Goal: Task Accomplishment & Management: Manage account settings

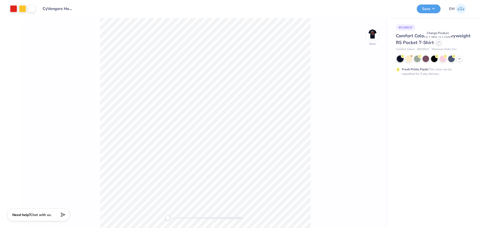
click at [438, 44] on div at bounding box center [438, 43] width 6 height 6
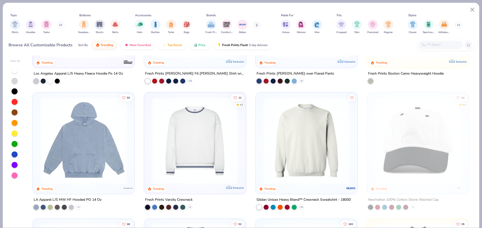
scroll to position [853, 0]
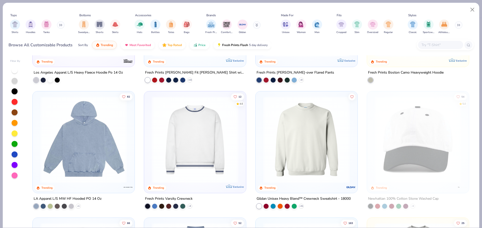
click at [300, 157] on img at bounding box center [306, 140] width 92 height 87
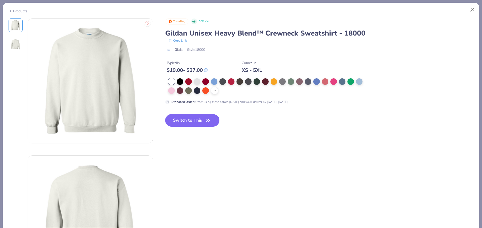
click at [212, 91] on icon at bounding box center [214, 91] width 4 height 4
click at [195, 89] on div at bounding box center [197, 90] width 7 height 7
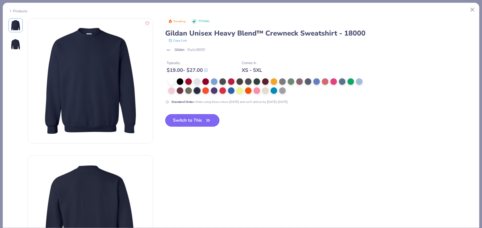
click at [194, 122] on button "Switch to This" at bounding box center [192, 120] width 54 height 13
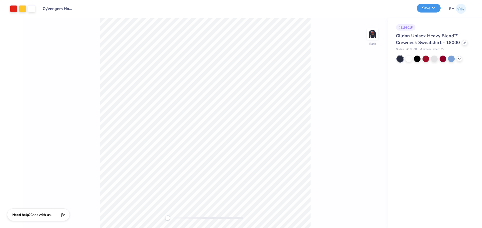
click at [433, 6] on button "Save" at bounding box center [428, 8] width 24 height 9
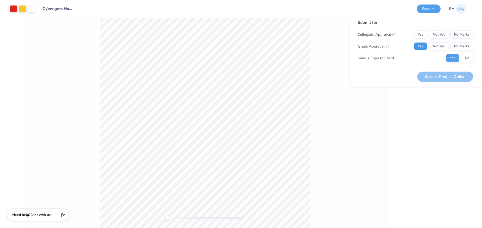
click at [416, 44] on button "Yes" at bounding box center [420, 46] width 13 height 8
click at [471, 37] on button "No Marks" at bounding box center [461, 35] width 23 height 8
click at [460, 73] on button "Save as Product Option" at bounding box center [445, 77] width 56 height 10
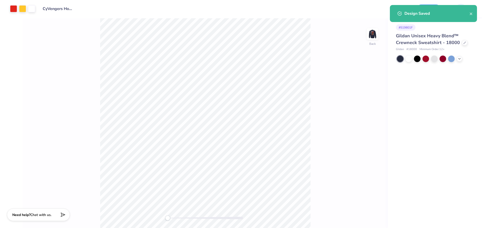
click at [316, 85] on div "Back" at bounding box center [205, 123] width 365 height 210
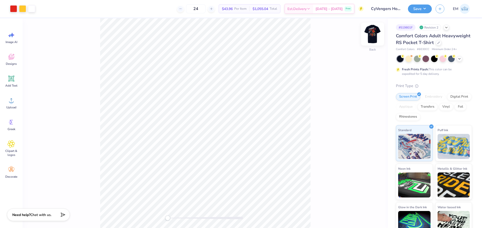
click at [376, 34] on img at bounding box center [372, 34] width 20 height 20
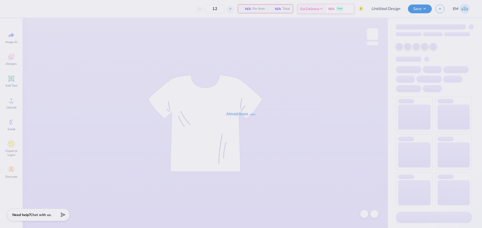
type input "Grinch Hoco"
type input "50"
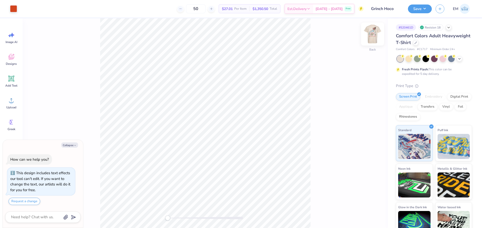
click at [374, 35] on img at bounding box center [372, 34] width 20 height 20
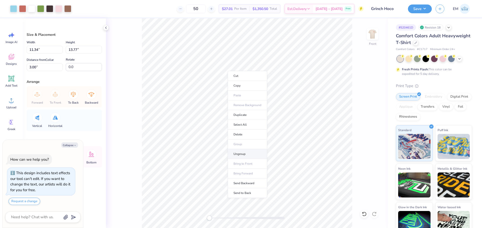
click at [242, 155] on li "Ungroup" at bounding box center [246, 154] width 39 height 10
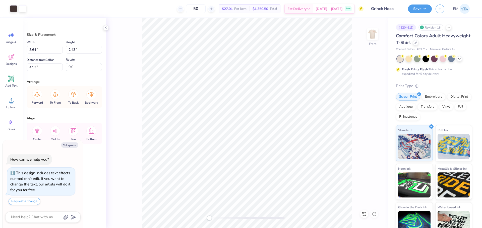
type textarea "x"
type input "0.67"
type input "1.80"
type input "8.45"
type textarea "x"
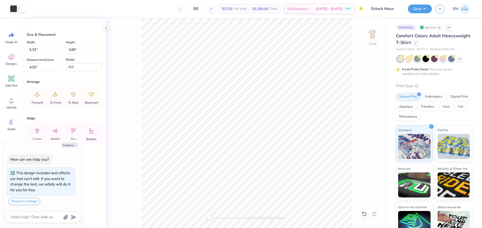
type input "6.18"
type input "5.72"
type input "4.37"
click at [23, 10] on div at bounding box center [22, 8] width 7 height 7
click at [25, 8] on div at bounding box center [22, 8] width 7 height 7
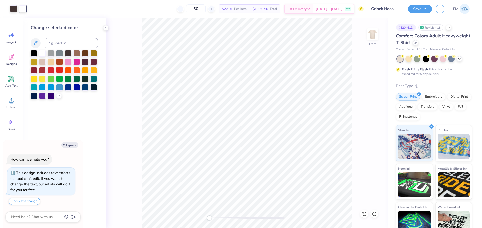
click at [61, 71] on div at bounding box center [59, 70] width 7 height 7
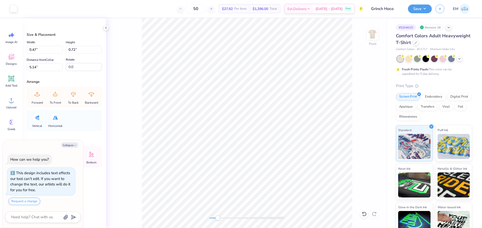
type textarea "x"
type input "0.69"
type input "1.08"
type input "4.78"
click at [12, 7] on div at bounding box center [13, 8] width 7 height 7
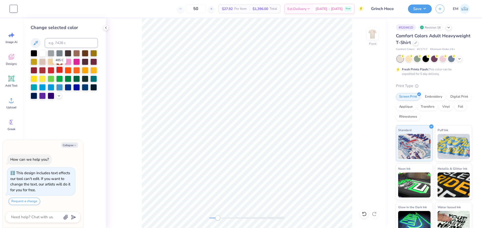
click at [60, 70] on div at bounding box center [59, 70] width 7 height 7
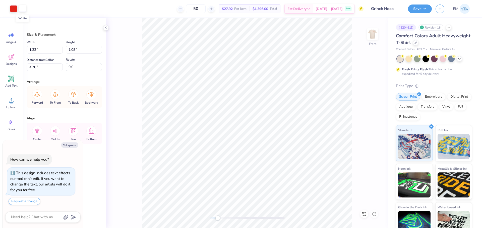
click at [25, 8] on div at bounding box center [22, 8] width 7 height 7
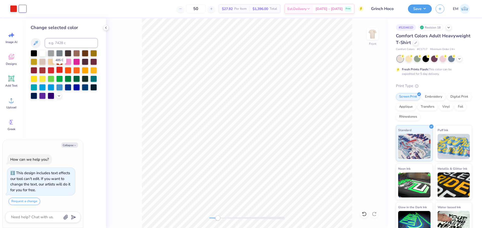
click at [61, 70] on div at bounding box center [59, 70] width 7 height 7
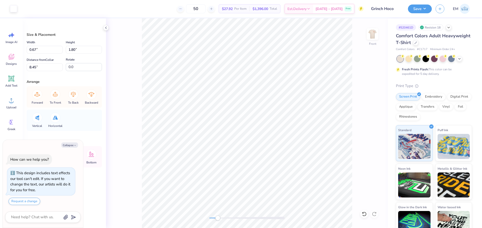
type textarea "x"
type input "1.26"
click at [16, 7] on div at bounding box center [13, 8] width 7 height 7
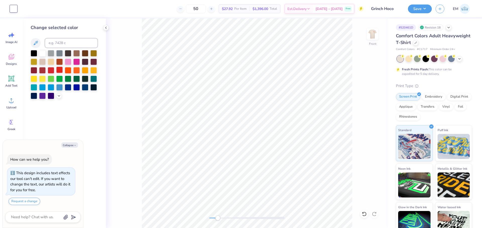
click at [58, 69] on div at bounding box center [59, 70] width 7 height 7
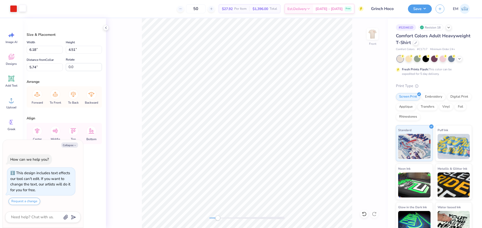
click at [24, 8] on div at bounding box center [22, 8] width 7 height 7
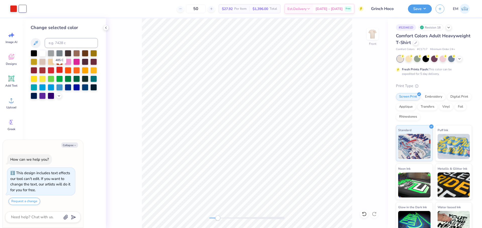
click at [59, 69] on div at bounding box center [59, 70] width 7 height 7
click at [137, 86] on div "Front" at bounding box center [247, 123] width 282 height 210
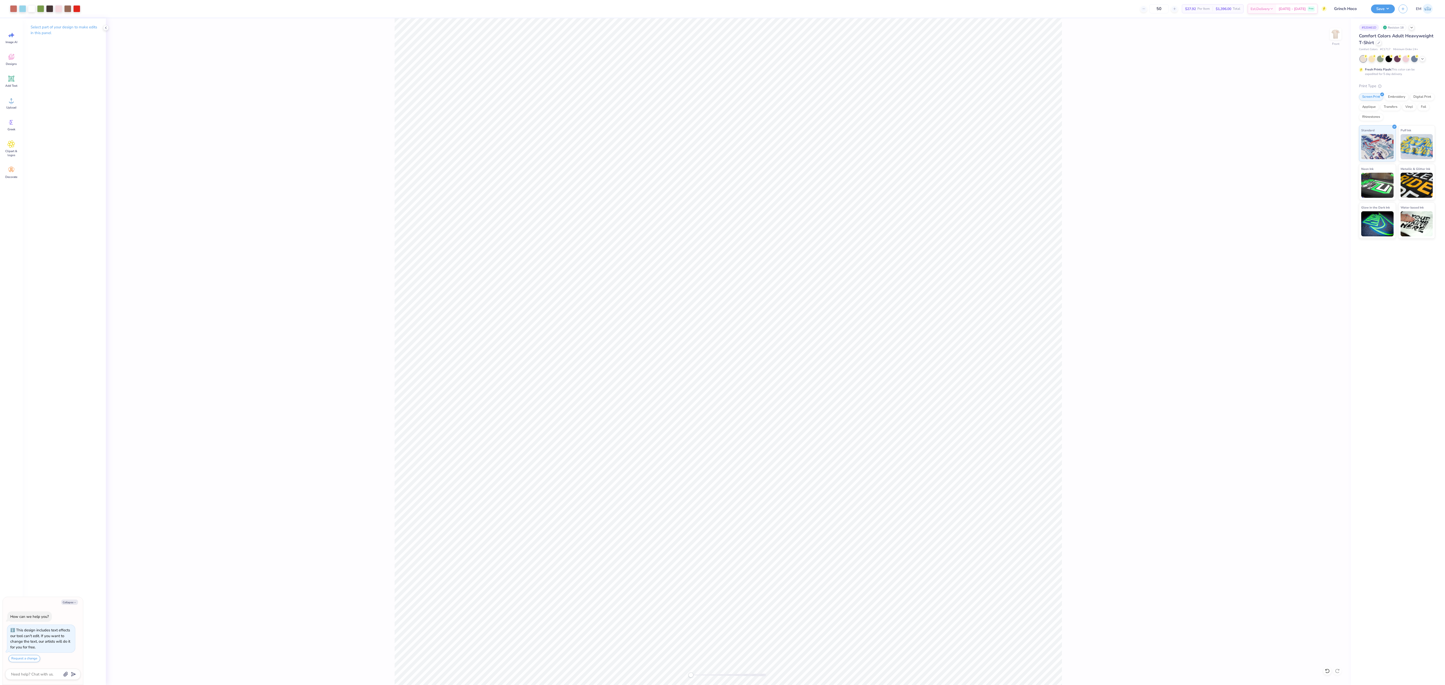
click at [301, 134] on div "Front" at bounding box center [728, 351] width 1245 height 667
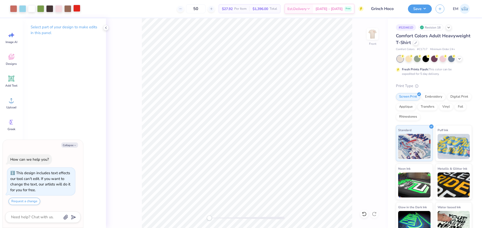
click at [77, 7] on div at bounding box center [76, 8] width 7 height 7
type textarea "x"
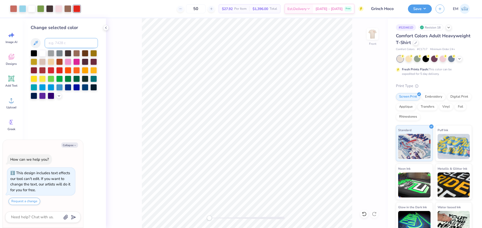
click at [89, 43] on input at bounding box center [71, 43] width 53 height 10
type input "7607"
click at [65, 10] on div at bounding box center [67, 8] width 7 height 7
type textarea "x"
click at [76, 40] on input at bounding box center [71, 43] width 53 height 10
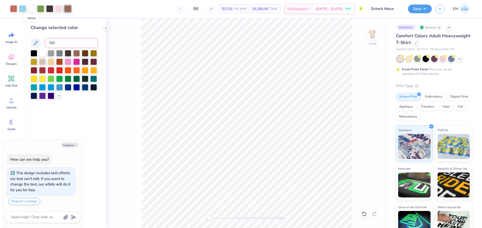
type input "7607"
click at [375, 37] on img at bounding box center [372, 34] width 20 height 20
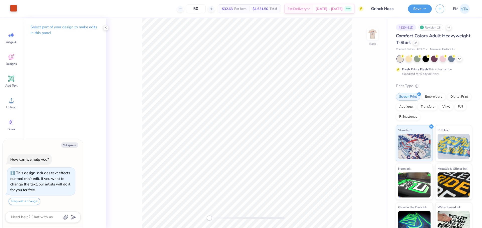
click at [13, 8] on div at bounding box center [13, 8] width 7 height 7
type textarea "x"
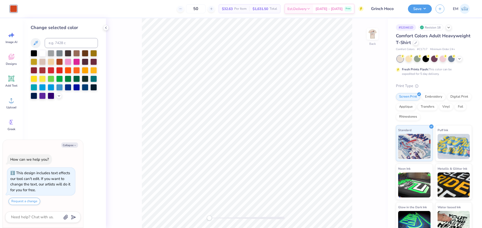
click at [84, 38] on div "Change selected color" at bounding box center [64, 61] width 67 height 75
click at [53, 43] on input at bounding box center [71, 43] width 53 height 10
type input "7607"
type textarea "x"
click at [391, 55] on div "# 520461D Revision 18 Comfort Colors Adult Heavyweight T-Shirt Comfort Colors #…" at bounding box center [435, 128] width 94 height 220
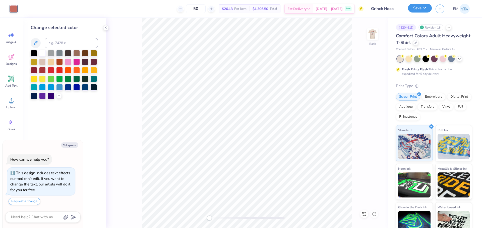
click at [427, 9] on button "Save" at bounding box center [420, 8] width 24 height 9
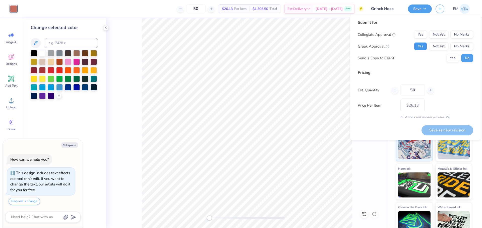
click at [424, 47] on button "Yes" at bounding box center [420, 46] width 13 height 8
drag, startPoint x: 454, startPoint y: 56, endPoint x: 476, endPoint y: 20, distance: 41.5
click at [454, 55] on button "Yes" at bounding box center [452, 58] width 13 height 8
click at [468, 36] on button "No Marks" at bounding box center [461, 35] width 23 height 8
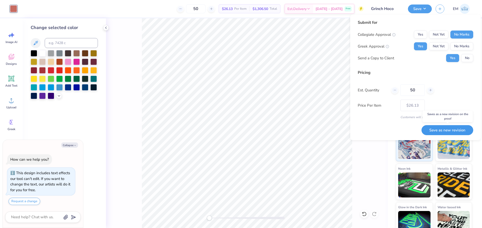
click at [447, 132] on button "Save as new revision" at bounding box center [447, 130] width 52 height 10
type textarea "x"
type input "– –"
type textarea "x"
type input "$26.13"
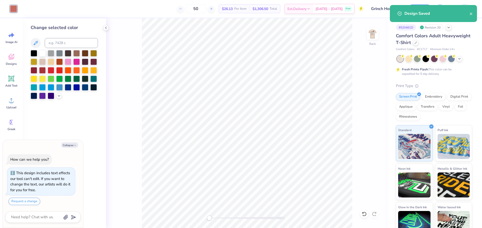
type textarea "x"
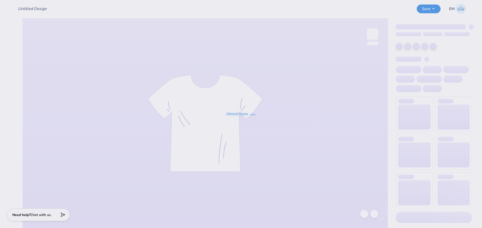
type input "Grinch Hoco"
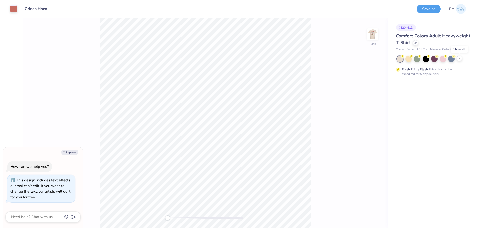
click at [460, 59] on icon at bounding box center [459, 58] width 4 height 4
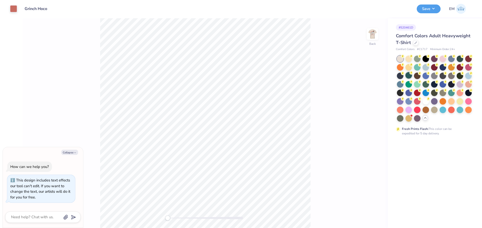
click at [408, 77] on div at bounding box center [408, 75] width 7 height 7
click at [11, 8] on div at bounding box center [13, 8] width 7 height 7
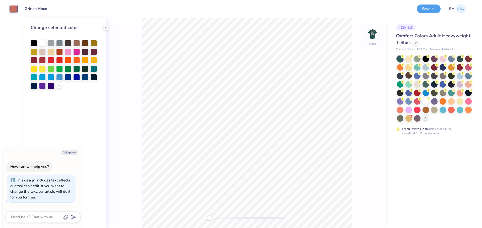
click at [44, 42] on div at bounding box center [42, 43] width 7 height 7
click at [374, 33] on img at bounding box center [372, 34] width 20 height 20
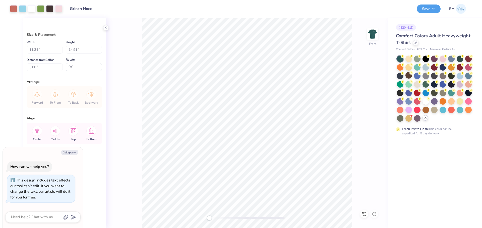
type textarea "x"
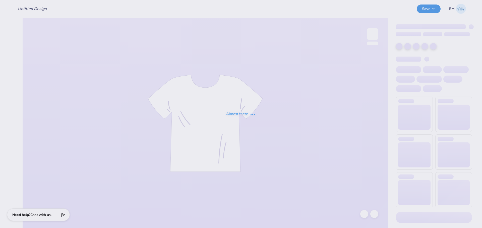
type input "Grinch Hoco"
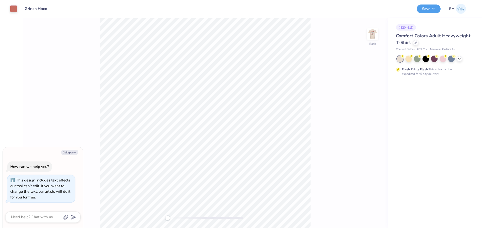
click at [374, 33] on img at bounding box center [372, 34] width 10 height 10
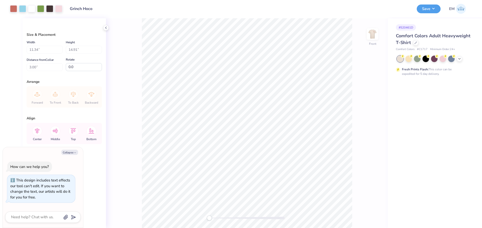
type textarea "x"
click at [290, 17] on div "Design Title Grinch Hoco" at bounding box center [239, 9] width 347 height 18
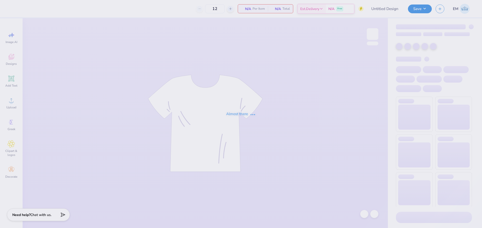
type input "Grinch Hoco"
type input "50"
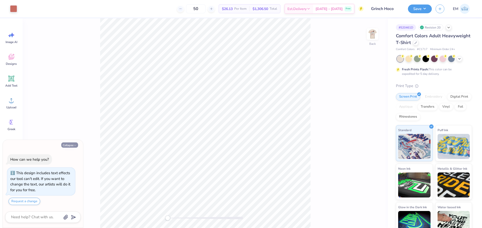
click at [71, 145] on button "Collapse" at bounding box center [69, 145] width 17 height 5
type textarea "x"
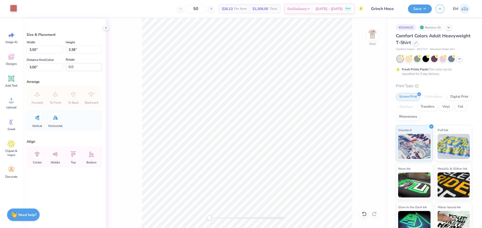
click at [13, 9] on div at bounding box center [13, 8] width 7 height 7
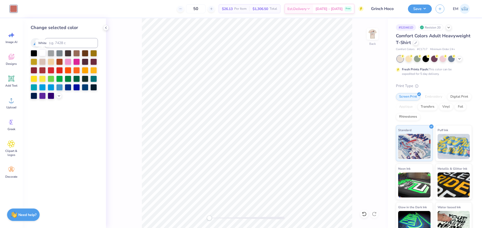
click at [44, 54] on div at bounding box center [42, 53] width 7 height 7
click at [386, 32] on div "Back" at bounding box center [247, 123] width 282 height 210
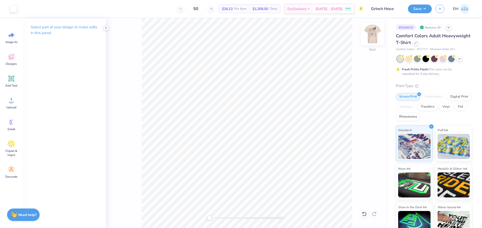
click at [376, 32] on img at bounding box center [372, 34] width 20 height 20
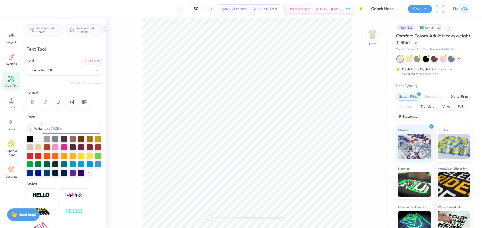
click at [38, 138] on div at bounding box center [38, 138] width 7 height 7
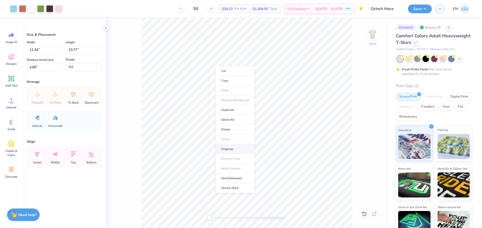
click at [227, 148] on li "Ungroup" at bounding box center [234, 149] width 39 height 10
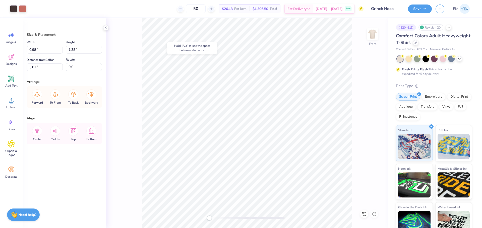
type input "4.88"
type input "2.85"
type input "4.51"
click at [23, 7] on div at bounding box center [22, 8] width 7 height 7
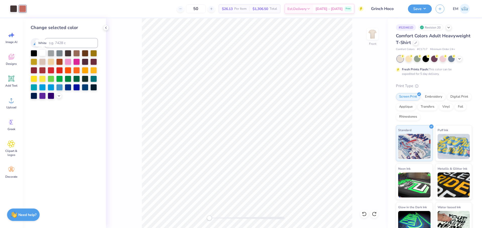
click at [42, 51] on div at bounding box center [42, 53] width 7 height 7
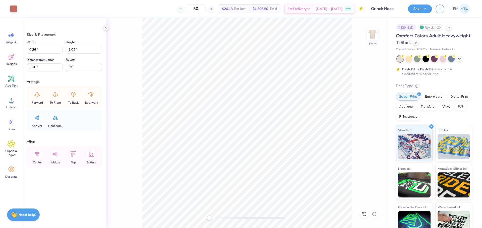
type input "0.84"
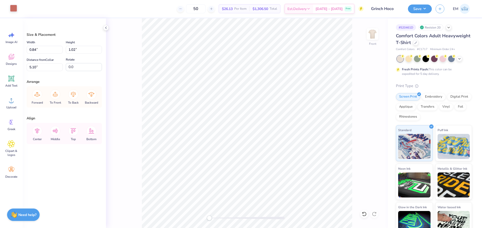
click at [14, 10] on div at bounding box center [13, 8] width 7 height 7
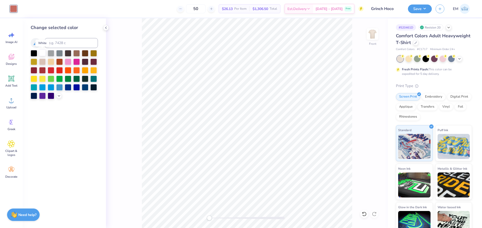
click at [42, 52] on div at bounding box center [42, 53] width 7 height 7
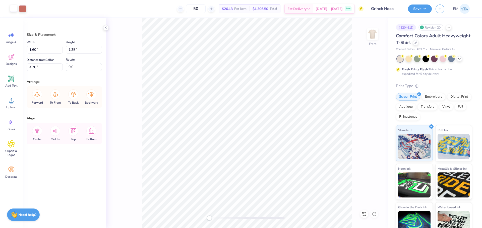
click at [12, 12] on div at bounding box center [13, 8] width 7 height 7
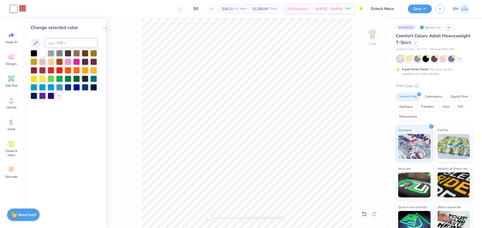
click at [24, 9] on div at bounding box center [22, 8] width 7 height 7
click at [42, 51] on div at bounding box center [42, 53] width 7 height 7
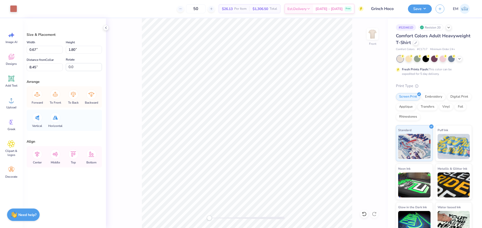
type input "1.26"
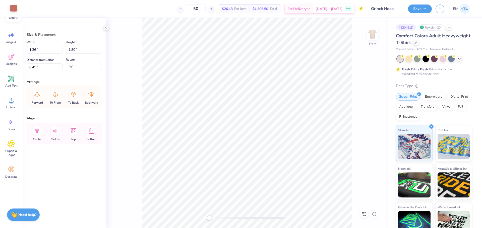
click at [17, 7] on div at bounding box center [13, 8] width 7 height 7
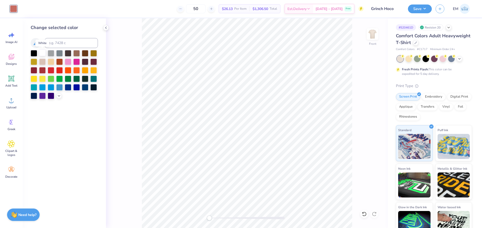
click at [43, 51] on div at bounding box center [42, 53] width 7 height 7
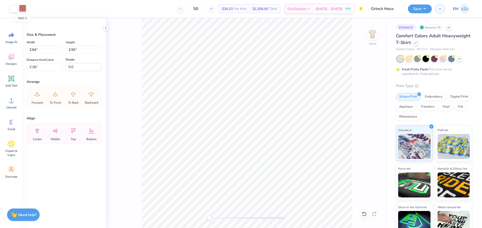
click at [23, 8] on div at bounding box center [22, 8] width 7 height 7
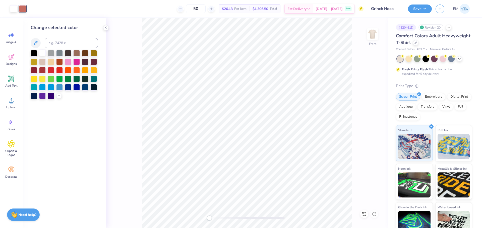
click at [42, 53] on div at bounding box center [42, 53] width 7 height 7
click at [136, 74] on div "Front" at bounding box center [247, 123] width 282 height 210
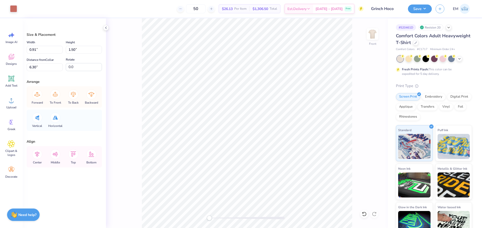
type input "1.84"
type input "1.86"
type input "5.94"
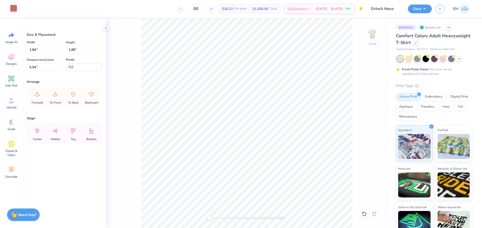
click at [15, 10] on div at bounding box center [13, 8] width 7 height 7
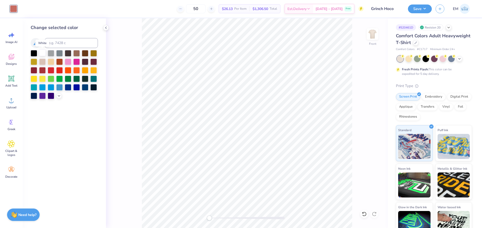
click at [44, 53] on div at bounding box center [42, 53] width 7 height 7
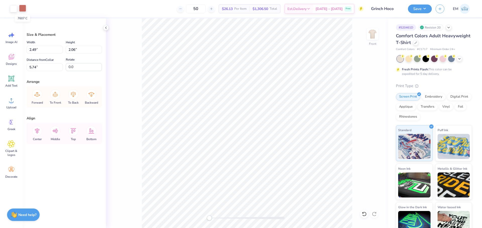
click at [24, 8] on div at bounding box center [22, 8] width 7 height 7
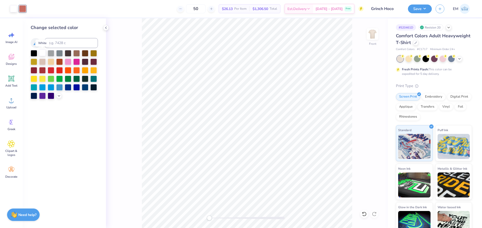
click at [43, 53] on div at bounding box center [42, 53] width 7 height 7
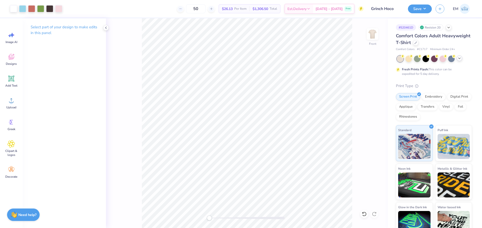
click at [459, 57] on icon at bounding box center [459, 58] width 4 height 4
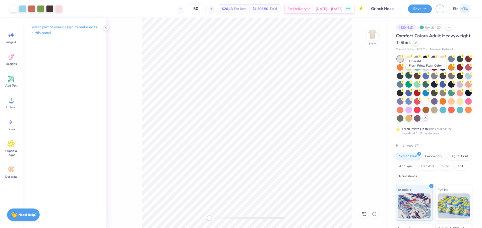
click at [412, 76] on div at bounding box center [408, 75] width 7 height 7
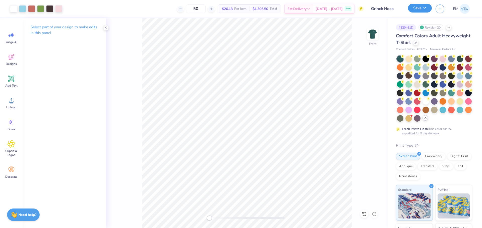
click at [426, 12] on button "Save" at bounding box center [420, 8] width 24 height 9
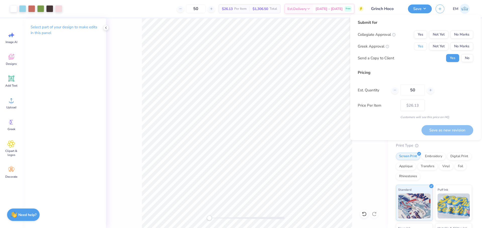
drag, startPoint x: 422, startPoint y: 46, endPoint x: 466, endPoint y: 40, distance: 44.4
click at [424, 47] on button "Yes" at bounding box center [420, 46] width 13 height 8
click at [469, 33] on button "No Marks" at bounding box center [461, 35] width 23 height 8
click at [466, 130] on button "Save as new revision" at bounding box center [447, 130] width 52 height 10
type input "$26.13"
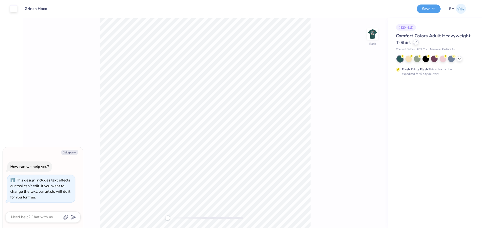
click at [415, 43] on icon at bounding box center [415, 42] width 3 height 3
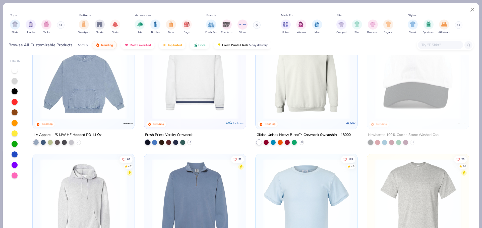
scroll to position [953, 0]
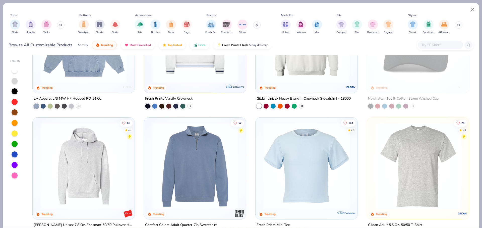
click at [336, 67] on img at bounding box center [306, 39] width 92 height 87
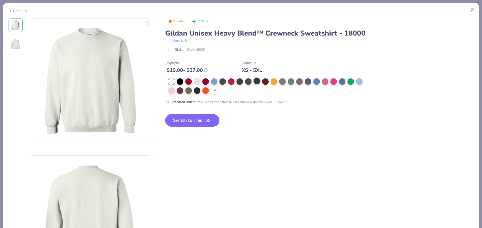
click at [254, 83] on div at bounding box center [256, 81] width 7 height 7
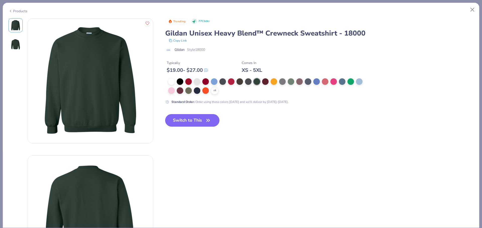
click at [202, 120] on button "Switch to This" at bounding box center [192, 120] width 54 height 13
click at [216, 91] on icon at bounding box center [214, 91] width 4 height 4
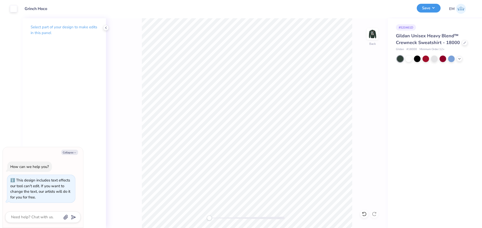
click at [418, 9] on button "Save" at bounding box center [428, 8] width 24 height 9
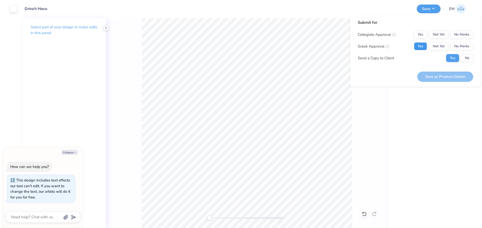
click at [424, 46] on button "Yes" at bounding box center [420, 46] width 13 height 8
click at [463, 38] on button "No Marks" at bounding box center [461, 35] width 23 height 8
click at [457, 76] on button "Save as Product Option" at bounding box center [445, 77] width 56 height 10
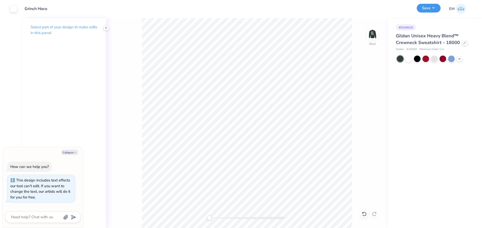
click at [433, 8] on button "Save" at bounding box center [428, 8] width 24 height 9
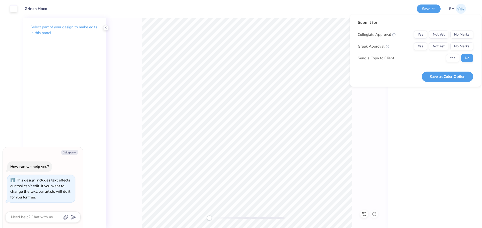
click at [438, 110] on div "# 520461D Gildan Unisex Heavy Blend™ Crewneck Sweatshirt - 18000 Gildan # 18000…" at bounding box center [435, 123] width 94 height 210
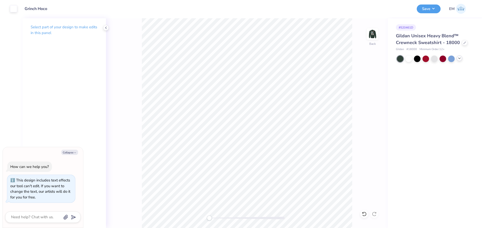
click at [460, 59] on icon at bounding box center [459, 58] width 4 height 4
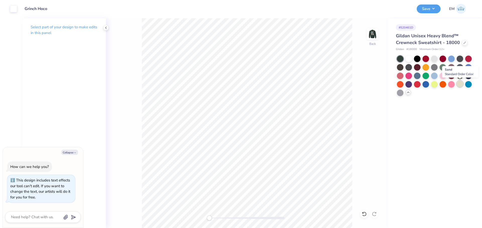
click at [458, 85] on div at bounding box center [459, 84] width 7 height 7
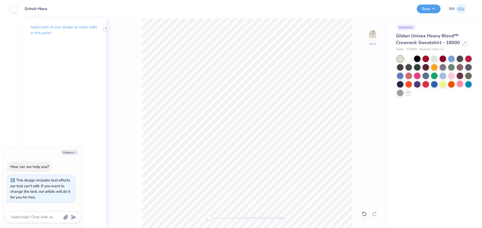
type textarea "x"
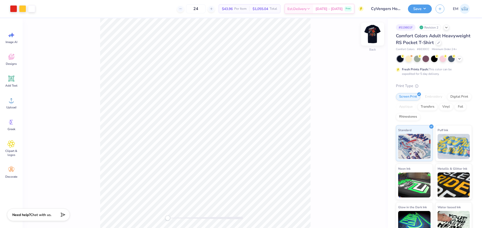
click at [375, 33] on img at bounding box center [372, 34] width 20 height 20
click at [50, 8] on div at bounding box center [49, 8] width 7 height 7
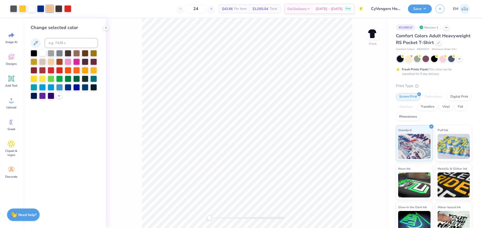
click at [44, 52] on div at bounding box center [42, 53] width 7 height 7
click at [50, 8] on div at bounding box center [49, 8] width 7 height 7
click at [62, 48] on input at bounding box center [71, 43] width 53 height 10
type input "123"
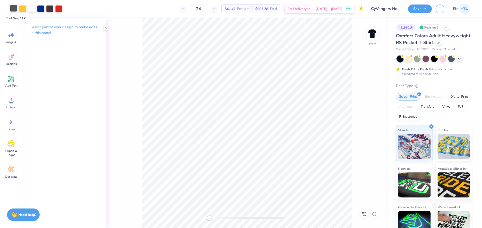
click at [14, 6] on div at bounding box center [13, 8] width 7 height 7
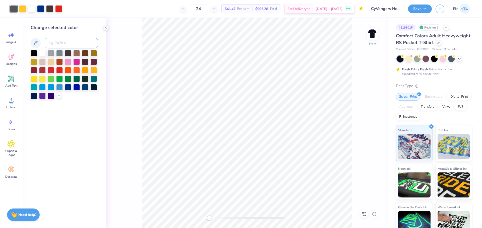
click at [60, 45] on input at bounding box center [71, 43] width 53 height 10
click at [52, 7] on div at bounding box center [49, 8] width 7 height 7
click at [56, 45] on input at bounding box center [71, 43] width 53 height 10
click at [60, 94] on icon at bounding box center [59, 96] width 4 height 4
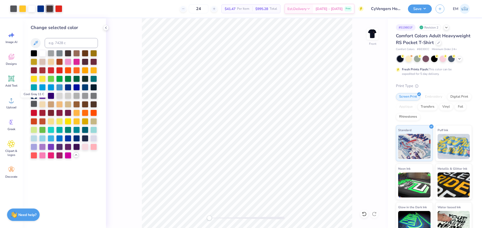
click at [35, 104] on div at bounding box center [34, 104] width 7 height 7
click at [422, 8] on button "Save" at bounding box center [420, 8] width 24 height 9
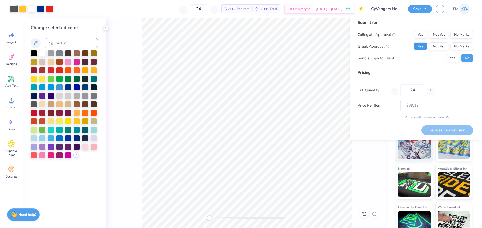
click at [426, 44] on button "Yes" at bounding box center [420, 46] width 13 height 8
click at [453, 58] on button "Yes" at bounding box center [452, 58] width 13 height 8
click at [466, 32] on button "No Marks" at bounding box center [461, 35] width 23 height 8
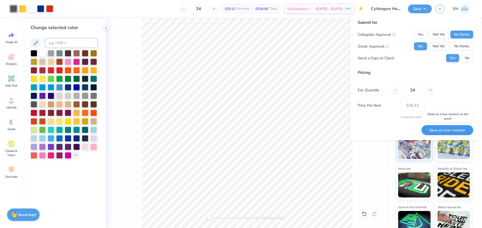
click at [444, 129] on button "Save as new revision" at bounding box center [447, 130] width 52 height 10
type input "$39.12"
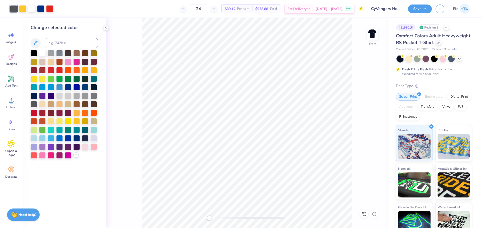
click at [365, 32] on div "Front" at bounding box center [247, 123] width 282 height 210
click at [373, 32] on img at bounding box center [372, 34] width 20 height 20
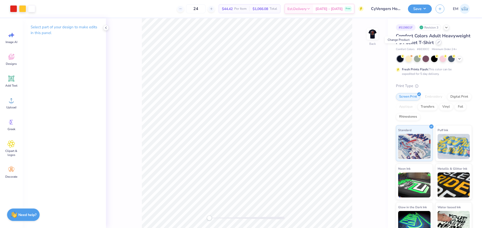
click at [437, 44] on icon at bounding box center [438, 42] width 3 height 3
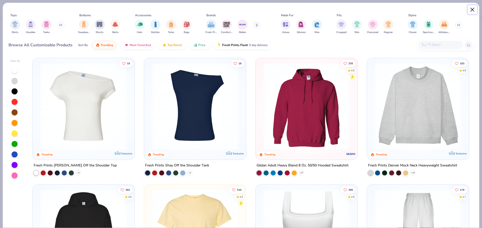
click at [470, 9] on button "Close" at bounding box center [472, 10] width 10 height 10
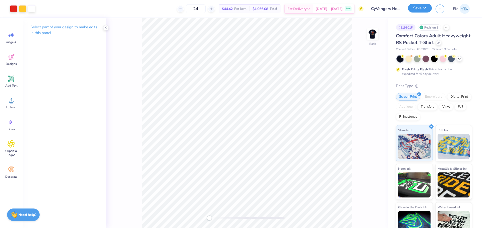
click at [417, 12] on button "Save" at bounding box center [420, 8] width 24 height 9
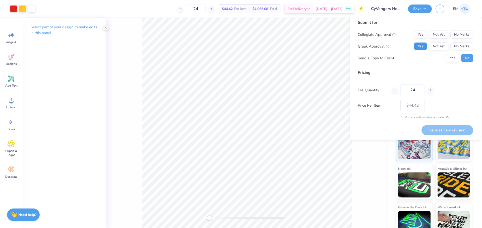
click at [421, 46] on button "Yes" at bounding box center [420, 46] width 13 height 8
drag, startPoint x: 462, startPoint y: 34, endPoint x: 462, endPoint y: 41, distance: 7.0
click at [462, 35] on button "No Marks" at bounding box center [461, 35] width 23 height 8
click at [456, 58] on button "Yes" at bounding box center [452, 58] width 13 height 8
click at [458, 133] on button "Save as new revision" at bounding box center [447, 130] width 52 height 10
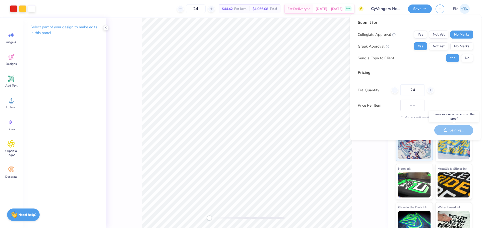
type input "$44.42"
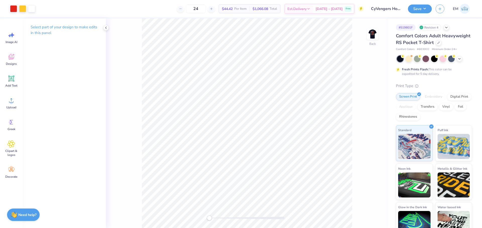
drag, startPoint x: 375, startPoint y: 27, endPoint x: 378, endPoint y: 26, distance: 3.7
click at [375, 29] on img at bounding box center [372, 34] width 10 height 10
click at [376, 28] on div "Front" at bounding box center [247, 123] width 282 height 210
click at [369, 36] on img at bounding box center [372, 34] width 20 height 20
click at [369, 36] on img at bounding box center [372, 34] width 10 height 10
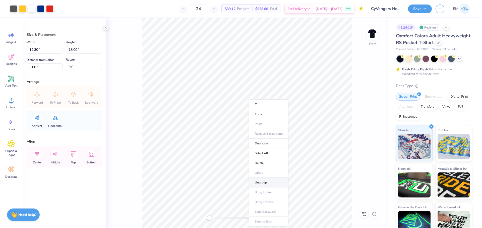
click at [262, 184] on li "Ungroup" at bounding box center [268, 183] width 39 height 10
type input "3.28"
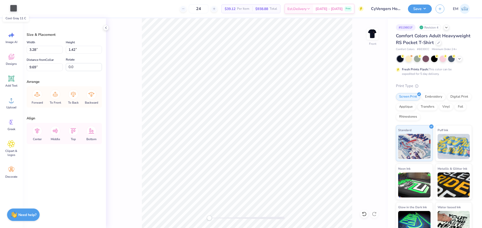
click at [15, 8] on div at bounding box center [13, 8] width 7 height 7
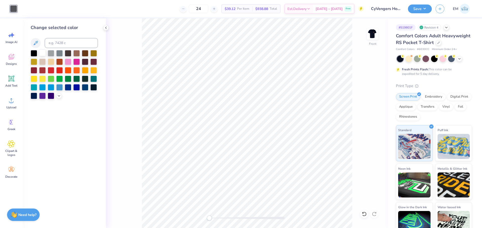
click at [43, 51] on div at bounding box center [42, 53] width 7 height 7
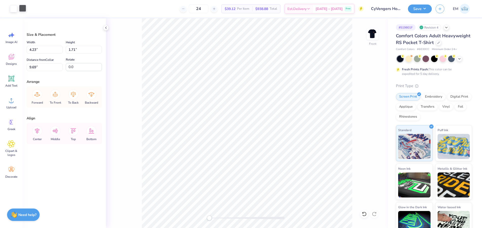
click at [23, 11] on div at bounding box center [22, 8] width 7 height 7
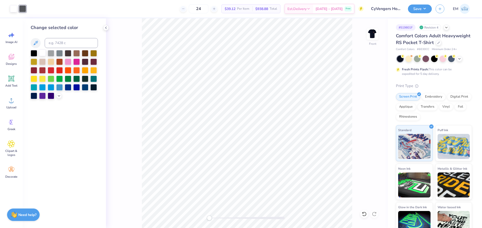
click at [44, 54] on div at bounding box center [42, 53] width 7 height 7
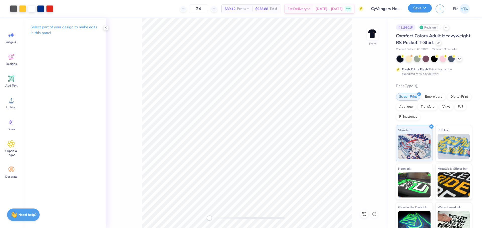
click at [424, 9] on button "Save" at bounding box center [420, 8] width 24 height 9
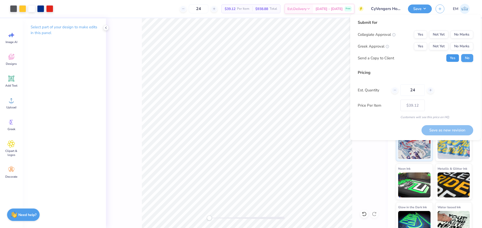
click at [450, 61] on button "Yes" at bounding box center [452, 58] width 13 height 8
click at [421, 47] on button "Yes" at bounding box center [420, 46] width 13 height 8
click at [463, 31] on button "No Marks" at bounding box center [461, 35] width 23 height 8
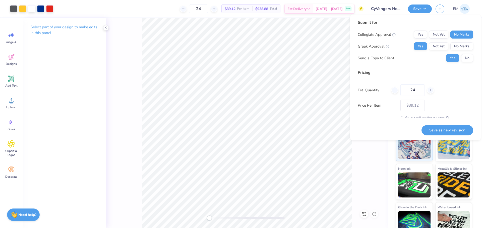
click at [453, 130] on button "Save as new revision" at bounding box center [447, 130] width 52 height 10
type input "$39.12"
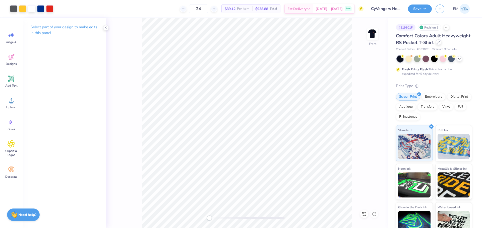
click at [435, 45] on div at bounding box center [438, 43] width 6 height 6
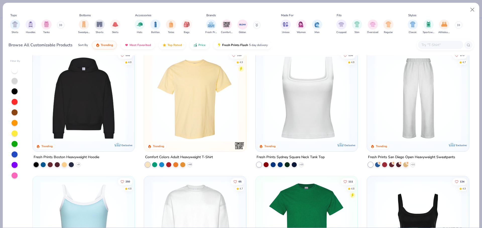
scroll to position [176, 0]
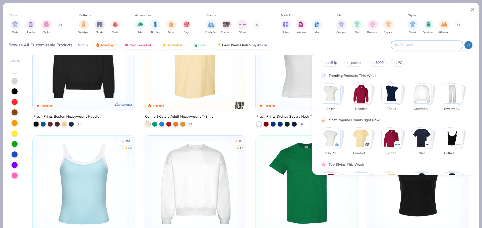
click at [447, 43] on input "text" at bounding box center [427, 45] width 66 height 6
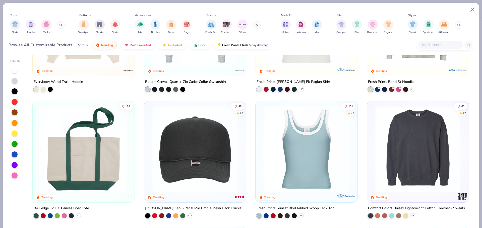
scroll to position [1229, 0]
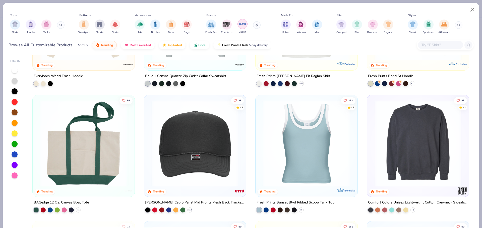
click at [243, 25] on img "filter for Gildan" at bounding box center [243, 24] width 8 height 8
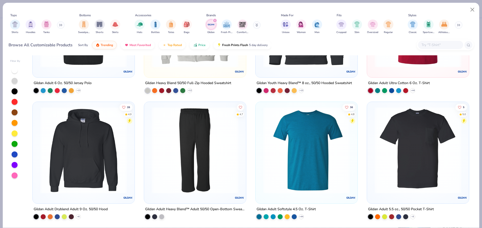
scroll to position [351, 0]
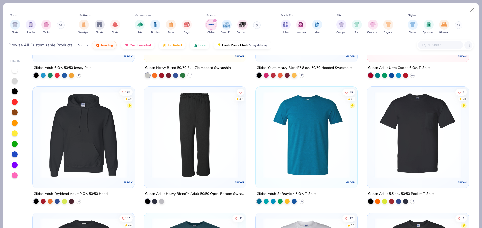
click at [399, 148] on img at bounding box center [418, 135] width 92 height 87
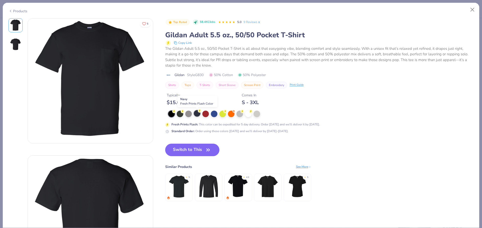
click at [198, 114] on div at bounding box center [197, 113] width 7 height 7
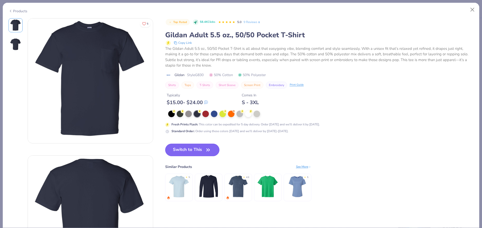
click at [191, 151] on button "Switch to This" at bounding box center [192, 150] width 54 height 13
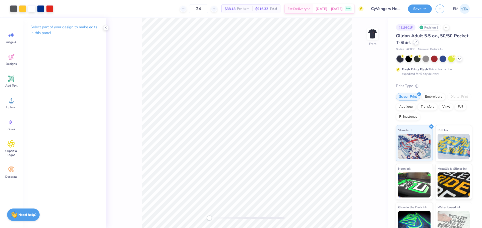
click at [416, 44] on div at bounding box center [416, 43] width 6 height 6
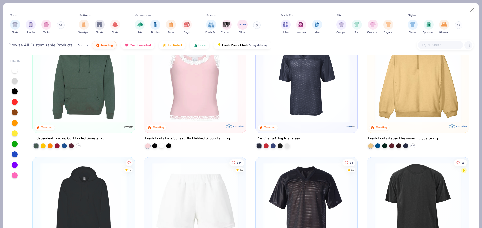
scroll to position [2057, 0]
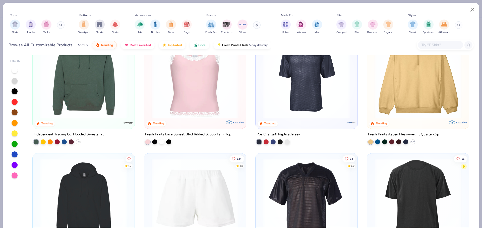
click at [14, 153] on div at bounding box center [15, 155] width 6 height 6
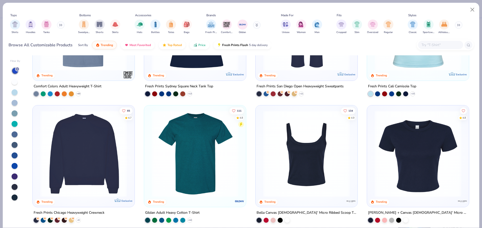
scroll to position [226, 0]
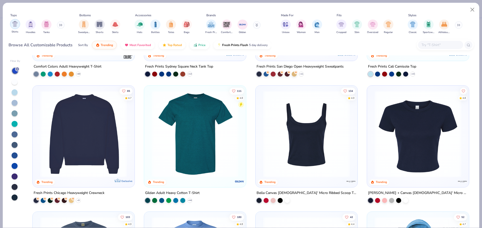
click at [20, 23] on div "filter for Shirts" at bounding box center [15, 24] width 10 height 10
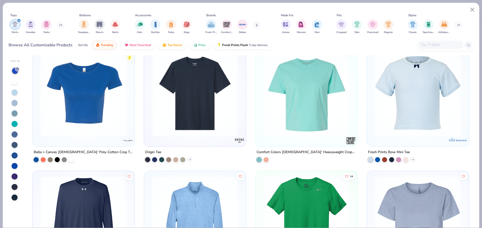
scroll to position [1655, 0]
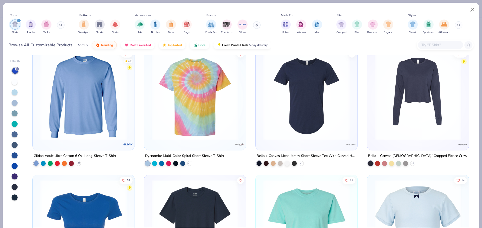
click at [451, 42] on input "text" at bounding box center [440, 45] width 39 height 6
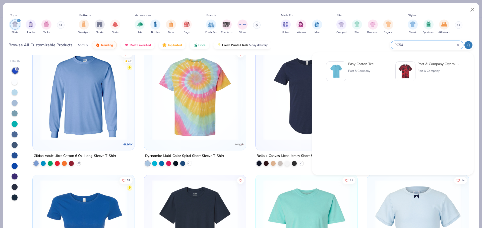
type input "PC54"
click at [376, 66] on div "Easy Cotton Tee Port & Company" at bounding box center [358, 71] width 64 height 20
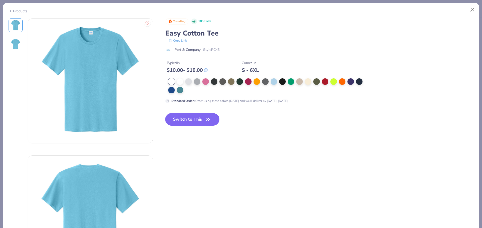
click at [12, 11] on icon at bounding box center [11, 11] width 4 height 6
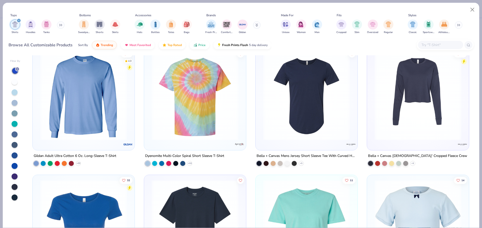
click at [445, 42] on div at bounding box center [440, 45] width 45 height 8
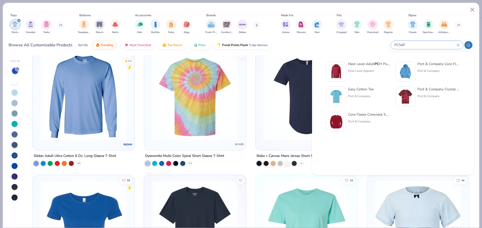
type input "PC54P"
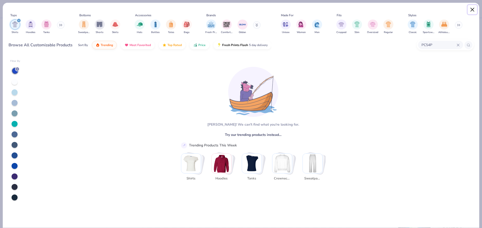
click at [472, 9] on button "Close" at bounding box center [472, 10] width 10 height 10
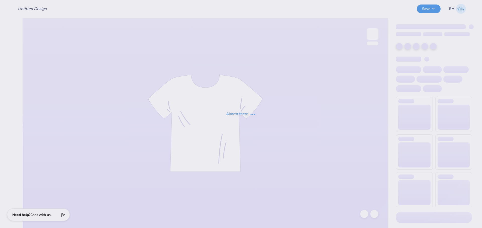
type input "Grinch Hoco"
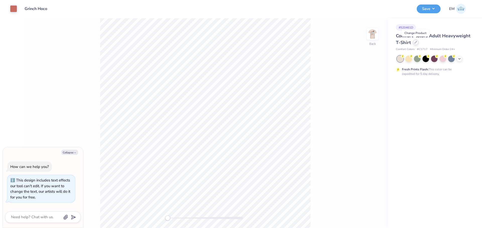
click at [417, 44] on div at bounding box center [416, 43] width 6 height 6
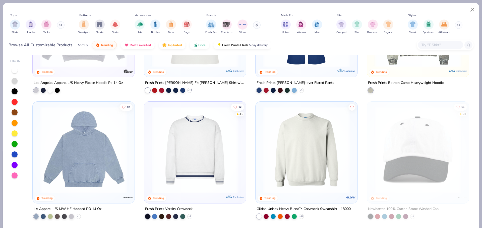
scroll to position [878, 0]
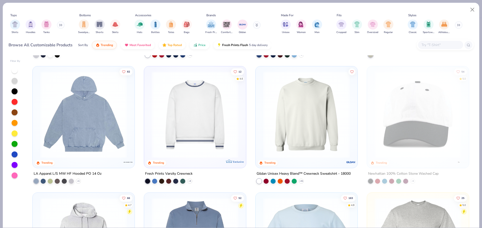
click at [308, 158] on div at bounding box center [306, 116] width 97 height 94
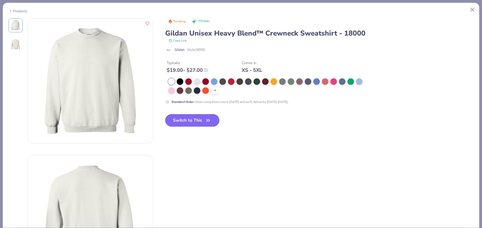
click at [215, 95] on div "+ 9 Standard Order : Order using these colors today and we'll deliver by Oct 9-…" at bounding box center [265, 92] width 201 height 26
click at [213, 90] on icon at bounding box center [214, 91] width 4 height 4
click at [268, 91] on div at bounding box center [265, 90] width 7 height 7
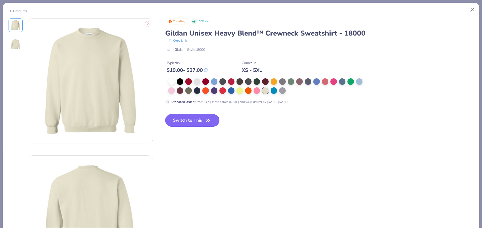
click at [216, 117] on button "Switch to This" at bounding box center [192, 120] width 54 height 13
click at [186, 123] on button "Switch to This" at bounding box center [192, 120] width 54 height 13
click at [192, 124] on button "Switch to This" at bounding box center [192, 120] width 54 height 13
click at [195, 116] on button "Switch to This" at bounding box center [192, 120] width 54 height 13
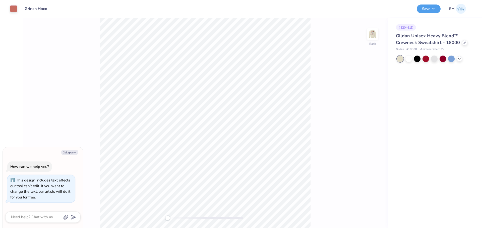
click at [441, 5] on div "Save EM" at bounding box center [446, 9] width 61 height 18
click at [435, 8] on button "Save" at bounding box center [428, 8] width 24 height 9
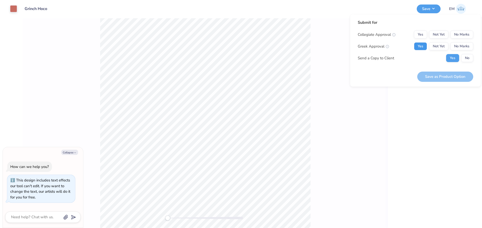
click at [421, 48] on button "Yes" at bounding box center [420, 46] width 13 height 8
click at [457, 30] on div "Submit for Collegiate Approval Yes Not Yet No Marks Greek Approval Yes Not Yet …" at bounding box center [414, 43] width 115 height 46
click at [463, 35] on button "No Marks" at bounding box center [461, 35] width 23 height 8
click at [467, 76] on button "Save as Product Option" at bounding box center [445, 77] width 56 height 10
type textarea "x"
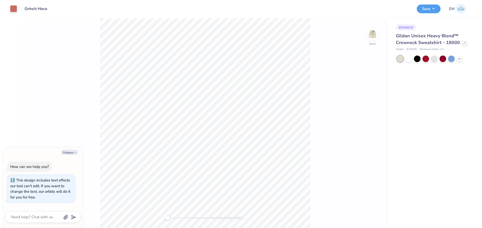
click at [0, 154] on div "Art colors Design Title Grinch Hoco Save EM Image AI Designs Add Text Upload Gr…" at bounding box center [241, 114] width 482 height 228
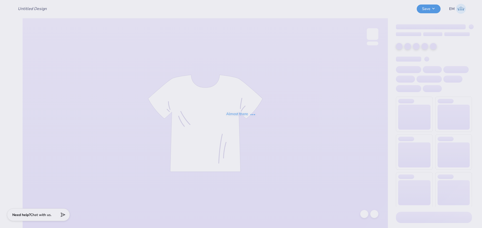
type input "Grinch Hoco"
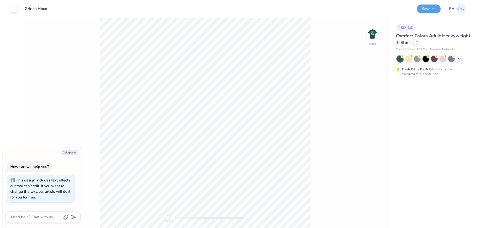
click at [417, 43] on div at bounding box center [416, 43] width 6 height 6
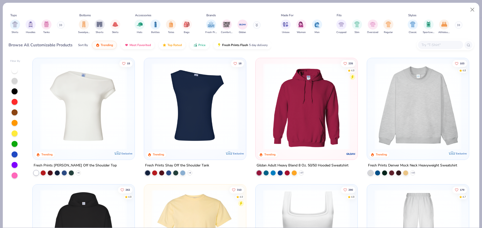
click at [64, 24] on button at bounding box center [61, 25] width 8 height 8
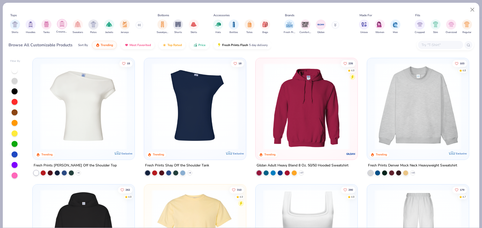
click at [60, 24] on img "filter for Crewnecks" at bounding box center [62, 24] width 6 height 6
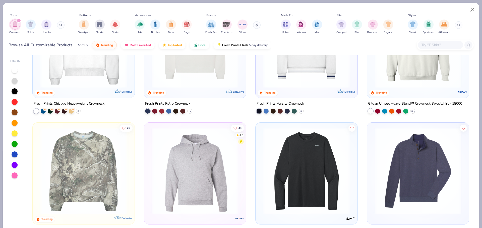
scroll to position [59, 0]
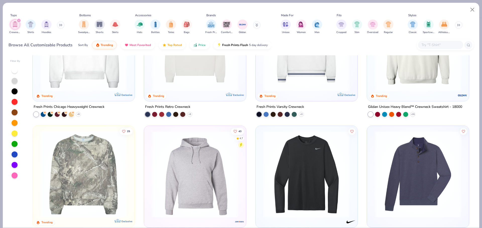
drag, startPoint x: 58, startPoint y: 23, endPoint x: 57, endPoint y: 26, distance: 2.9
click at [57, 24] on div "Crewnecks Shirts Hoodies" at bounding box center [38, 27] width 58 height 19
click at [57, 26] on div "Crewnecks Shirts Hoodies" at bounding box center [38, 27] width 58 height 19
click at [66, 23] on div "Crewnecks Shirts Hoodies" at bounding box center [38, 27] width 58 height 19
click at [62, 24] on icon at bounding box center [60, 25] width 3 height 3
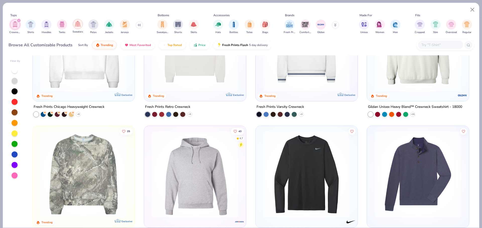
click at [75, 25] on img "filter for Sweaters" at bounding box center [78, 24] width 6 height 6
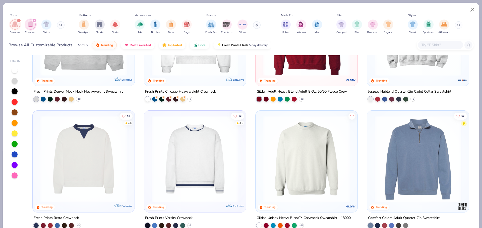
scroll to position [75, 0]
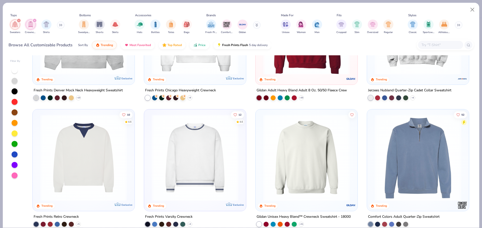
click at [302, 74] on div at bounding box center [306, 32] width 97 height 94
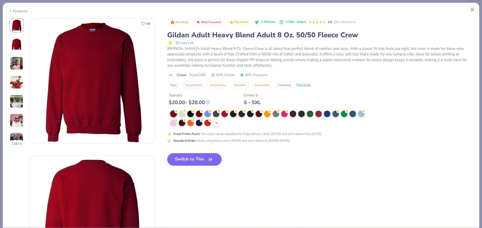
click at [218, 123] on icon at bounding box center [216, 123] width 4 height 4
click at [311, 115] on div at bounding box center [309, 113] width 7 height 7
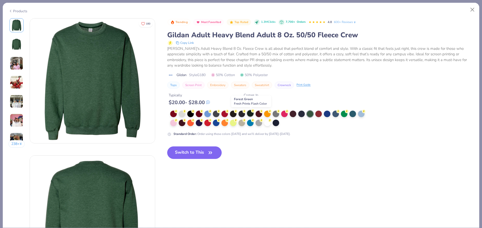
click at [251, 112] on div at bounding box center [250, 113] width 7 height 7
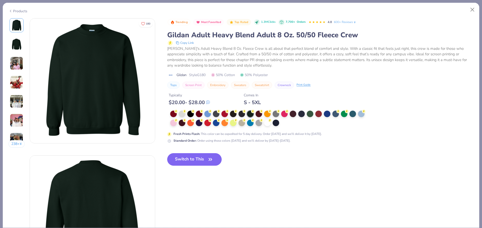
click at [16, 11] on div "Products" at bounding box center [18, 11] width 19 height 5
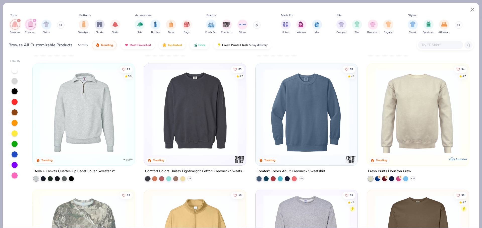
scroll to position [251, 0]
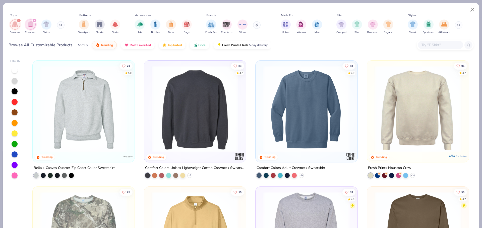
click at [149, 123] on img at bounding box center [103, 108] width 92 height 87
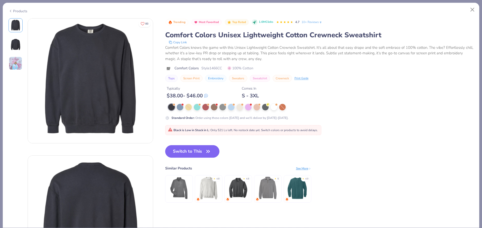
click at [15, 10] on div "Products" at bounding box center [18, 11] width 19 height 5
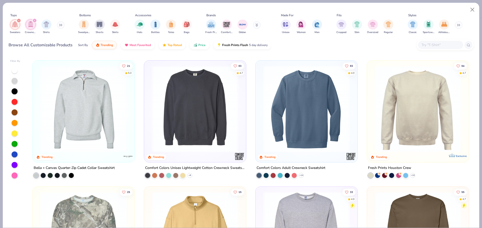
click at [307, 117] on img at bounding box center [306, 108] width 92 height 87
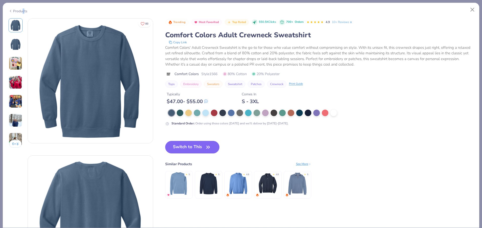
click at [23, 11] on div "Products" at bounding box center [18, 11] width 19 height 5
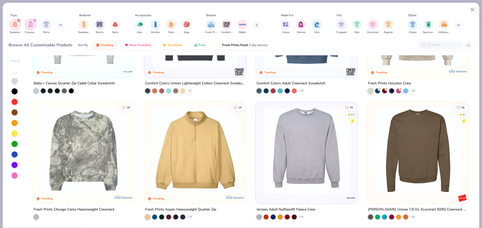
scroll to position [351, 0]
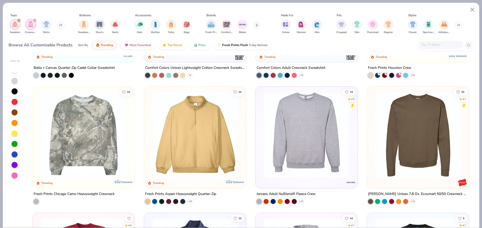
click at [311, 137] on img at bounding box center [306, 135] width 92 height 87
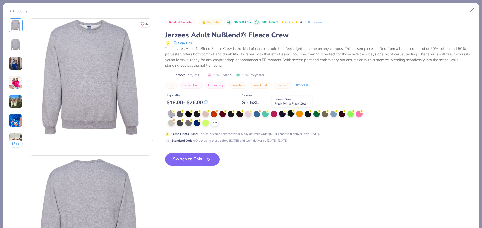
click at [292, 114] on div at bounding box center [290, 113] width 7 height 7
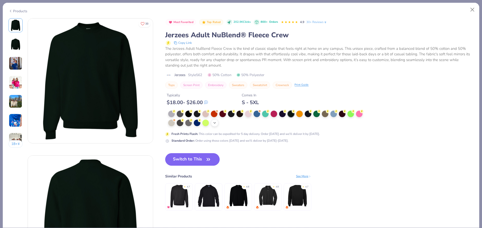
click at [213, 124] on icon at bounding box center [214, 123] width 4 height 4
click at [206, 161] on icon "button" at bounding box center [208, 159] width 7 height 7
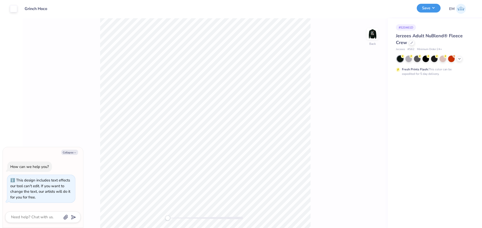
click at [428, 10] on button "Save" at bounding box center [428, 8] width 24 height 9
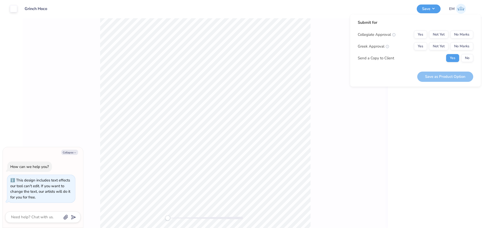
click at [414, 42] on div "Collegiate Approval Yes Not Yet No Marks Greek Approval Yes Not Yet No Marks Se…" at bounding box center [414, 47] width 115 height 32
click at [424, 45] on button "Yes" at bounding box center [420, 46] width 13 height 8
click at [463, 34] on button "No Marks" at bounding box center [461, 35] width 23 height 8
click at [456, 74] on button "Save as Product Option" at bounding box center [445, 77] width 56 height 10
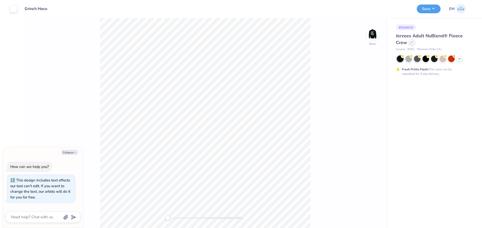
click at [411, 45] on div at bounding box center [412, 43] width 6 height 6
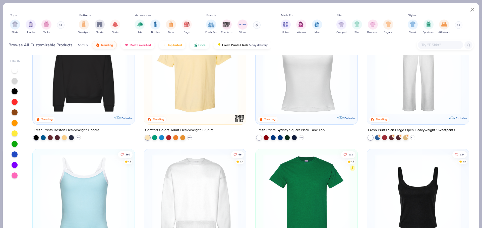
scroll to position [201, 0]
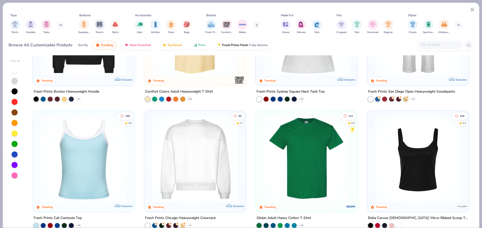
click at [59, 27] on button at bounding box center [61, 25] width 8 height 8
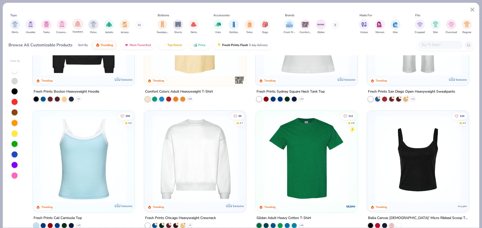
click at [80, 22] on img "filter for Sweaters" at bounding box center [78, 24] width 6 height 6
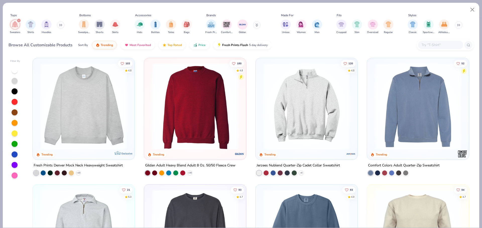
click at [63, 24] on button at bounding box center [61, 25] width 8 height 8
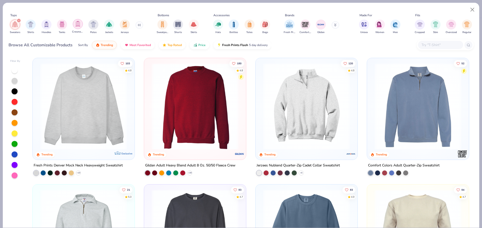
click at [79, 26] on img "filter for Crewnecks" at bounding box center [78, 24] width 6 height 6
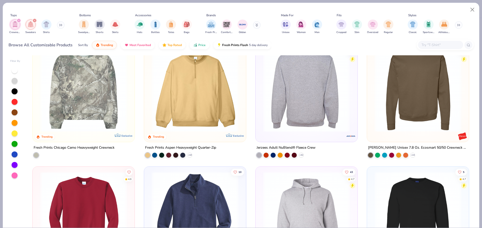
scroll to position [401, 0]
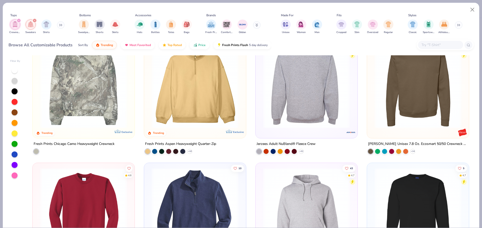
click at [405, 110] on img at bounding box center [418, 85] width 92 height 87
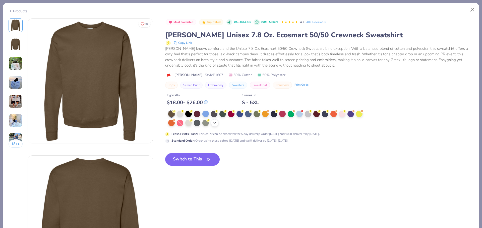
click at [215, 122] on icon at bounding box center [214, 123] width 4 height 4
click at [224, 114] on div at bounding box center [222, 113] width 7 height 7
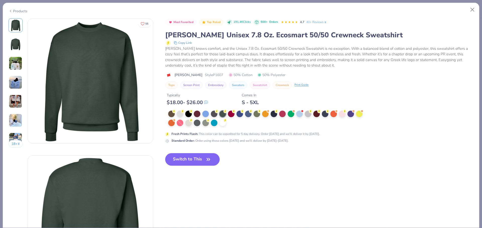
click at [16, 11] on div "Products" at bounding box center [18, 11] width 19 height 5
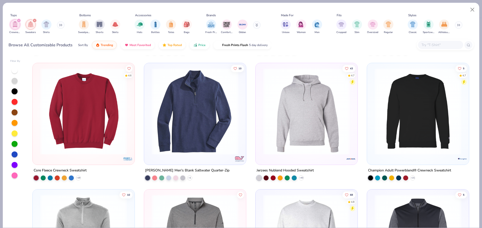
scroll to position [502, 0]
click at [84, 98] on img at bounding box center [84, 111] width 92 height 87
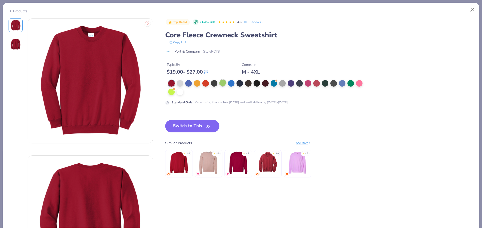
click at [225, 82] on div at bounding box center [222, 83] width 7 height 7
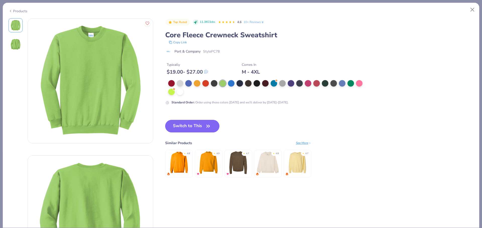
click at [202, 126] on button "Switch to This" at bounding box center [192, 126] width 54 height 13
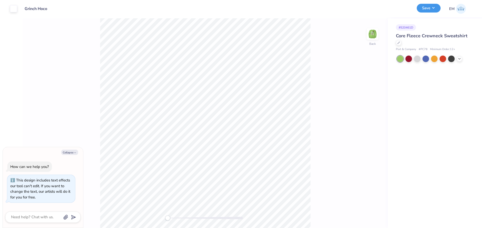
click at [430, 7] on button "Save" at bounding box center [428, 8] width 24 height 9
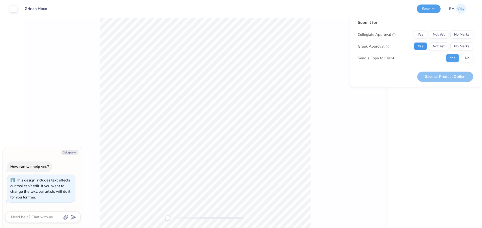
click at [424, 44] on button "Yes" at bounding box center [420, 46] width 13 height 8
click at [462, 33] on button "No Marks" at bounding box center [461, 35] width 23 height 8
click at [452, 74] on button "Save as Product Option" at bounding box center [445, 77] width 56 height 10
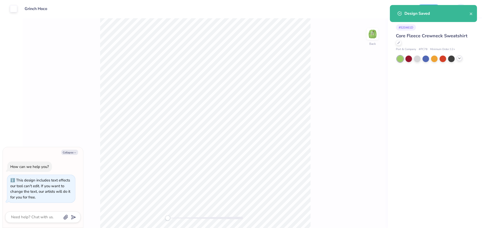
click at [460, 60] on icon at bounding box center [459, 58] width 4 height 4
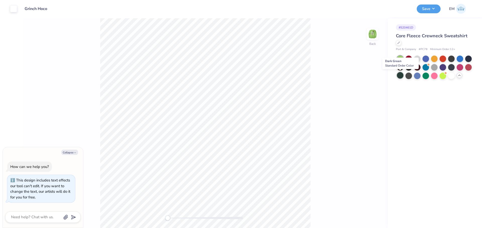
click at [400, 75] on div at bounding box center [400, 75] width 7 height 7
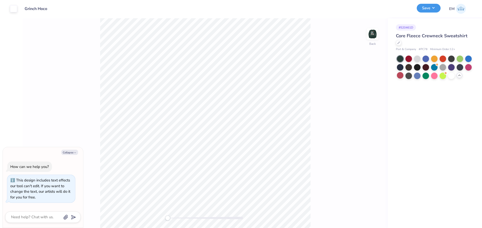
click at [431, 11] on button "Save" at bounding box center [428, 8] width 24 height 9
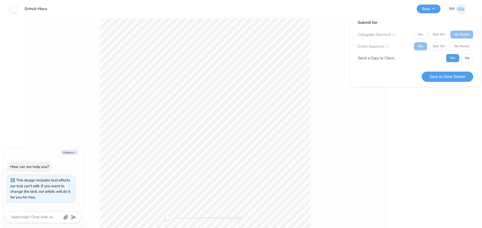
click at [442, 73] on button "Save as Color Option" at bounding box center [446, 77] width 51 height 10
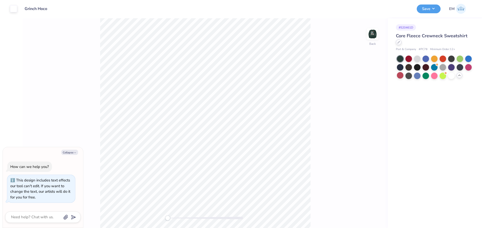
click at [397, 44] on div at bounding box center [399, 43] width 6 height 6
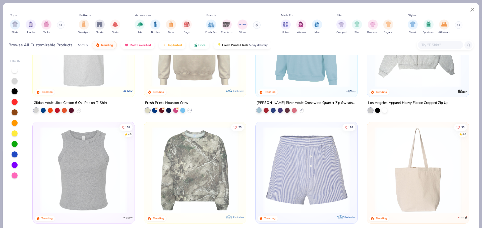
scroll to position [1706, 0]
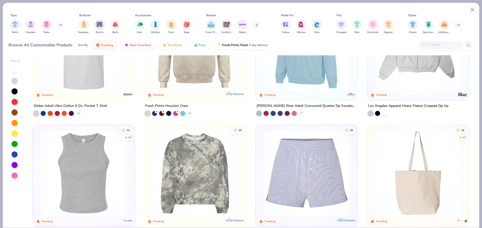
click at [189, 115] on div "+ 10" at bounding box center [189, 113] width 5 height 5
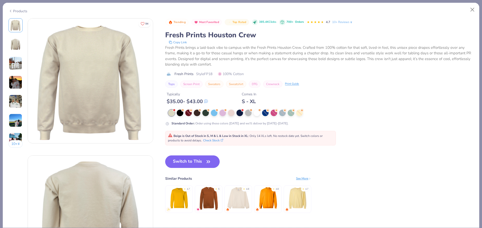
click at [17, 11] on div "Products" at bounding box center [18, 11] width 19 height 5
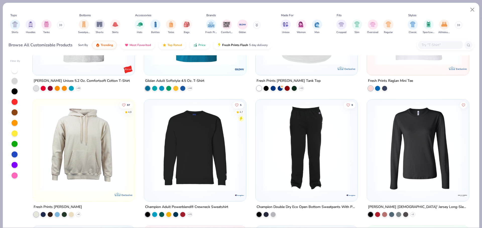
scroll to position [4414, 0]
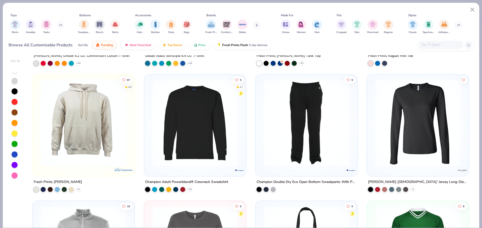
click at [197, 132] on img at bounding box center [195, 123] width 92 height 87
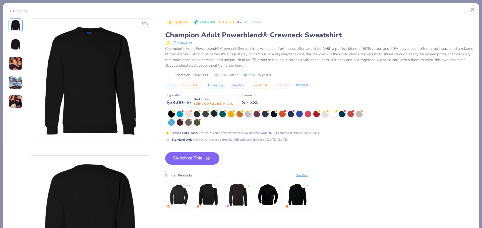
click at [213, 115] on div at bounding box center [214, 113] width 7 height 7
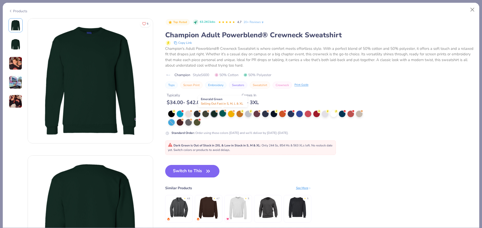
click at [221, 114] on div at bounding box center [222, 113] width 7 height 7
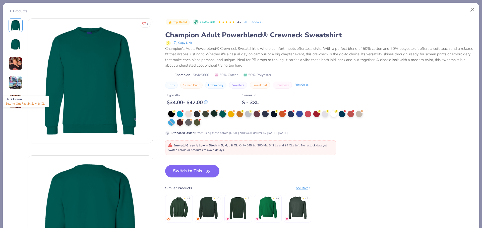
click at [213, 113] on div at bounding box center [214, 113] width 7 height 7
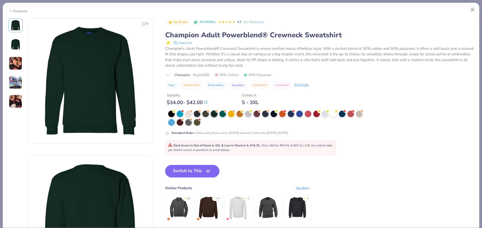
click at [204, 168] on button "Switch to This" at bounding box center [192, 171] width 54 height 13
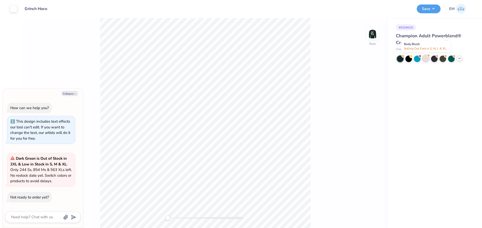
click at [426, 58] on div at bounding box center [425, 58] width 7 height 7
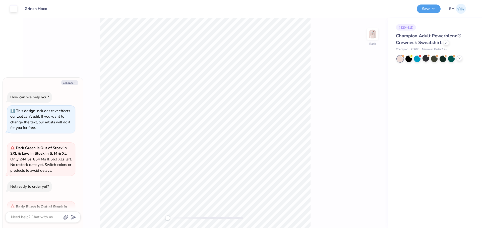
scroll to position [48, 0]
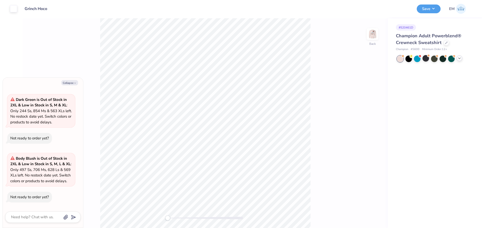
click at [459, 58] on icon at bounding box center [459, 58] width 4 height 4
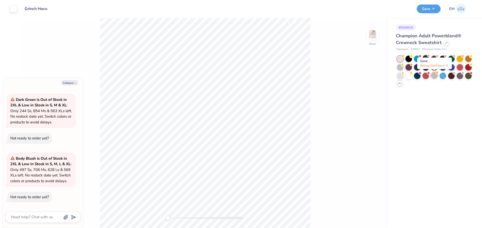
click at [435, 78] on div at bounding box center [434, 75] width 7 height 7
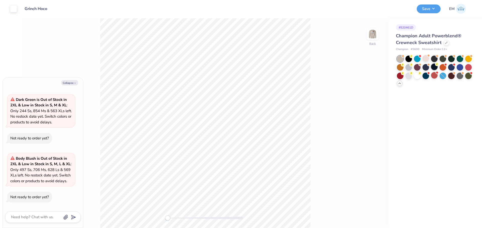
scroll to position [102, 0]
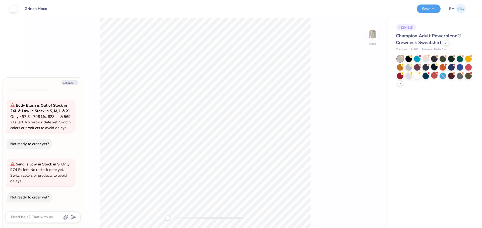
click at [436, 70] on div at bounding box center [434, 71] width 75 height 31
click at [445, 45] on div at bounding box center [446, 43] width 6 height 6
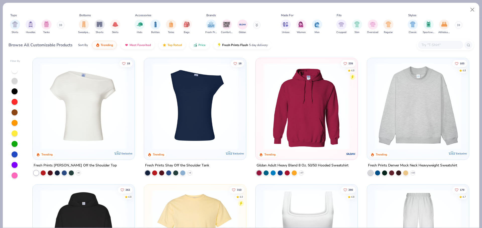
click at [62, 25] on icon at bounding box center [61, 25] width 1 height 2
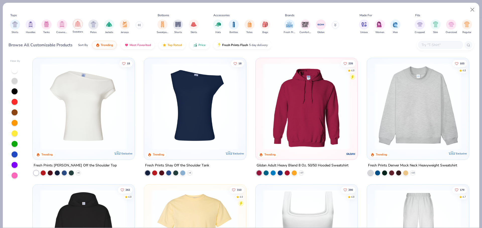
click at [77, 25] on img "filter for Sweaters" at bounding box center [78, 24] width 6 height 6
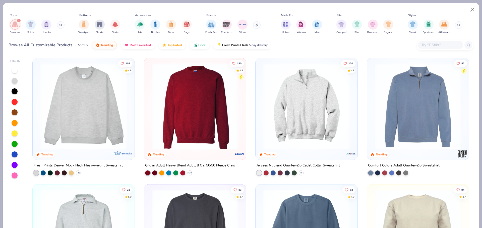
click at [60, 25] on icon at bounding box center [59, 25] width 1 height 2
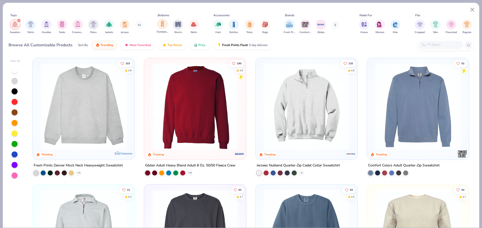
click at [80, 26] on img "filter for Crewnecks" at bounding box center [78, 25] width 6 height 6
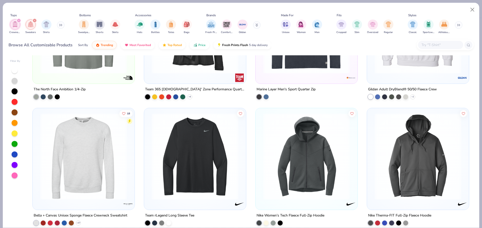
scroll to position [878, 0]
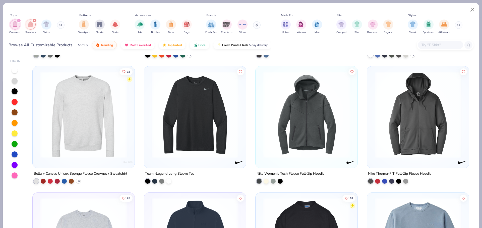
click at [78, 116] on img at bounding box center [84, 114] width 92 height 87
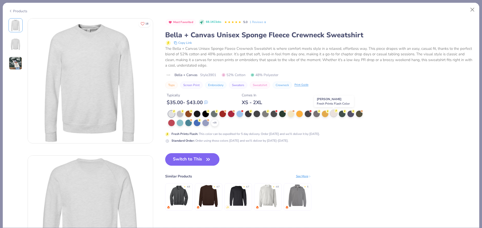
click at [332, 112] on div at bounding box center [333, 113] width 7 height 7
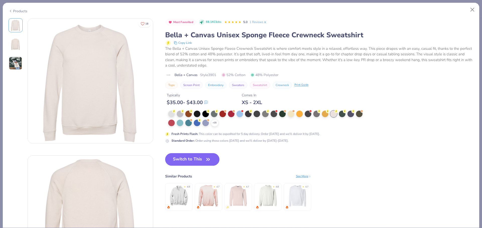
click at [200, 161] on button "Switch to This" at bounding box center [192, 159] width 54 height 13
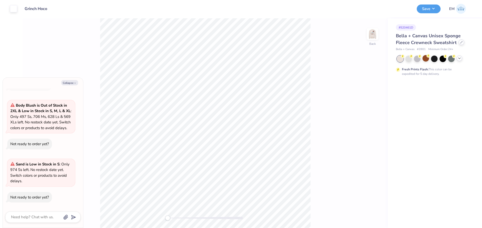
click at [460, 41] on div at bounding box center [461, 43] width 6 height 6
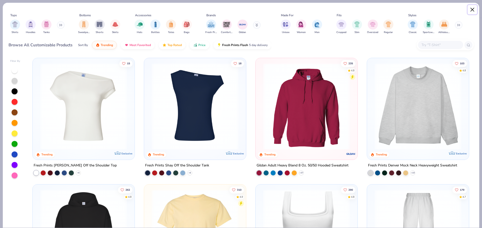
click at [472, 10] on button "Close" at bounding box center [472, 10] width 10 height 10
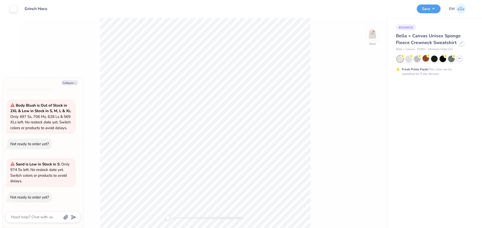
click at [457, 59] on div at bounding box center [434, 59] width 75 height 7
click at [458, 59] on icon at bounding box center [459, 58] width 4 height 4
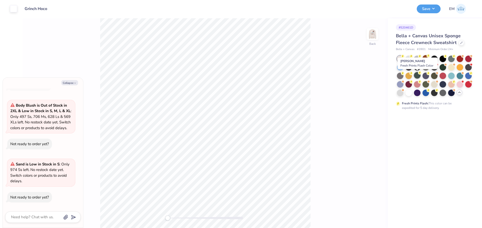
click at [417, 75] on div at bounding box center [417, 75] width 7 height 7
click at [443, 68] on div at bounding box center [442, 67] width 7 height 7
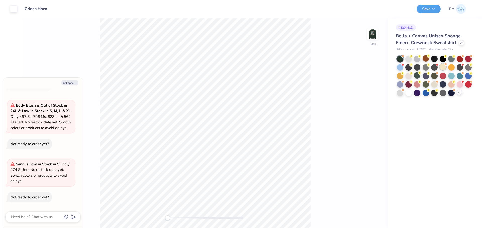
scroll to position [155, 0]
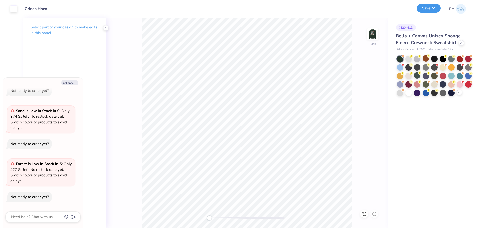
click at [432, 9] on button "Save" at bounding box center [428, 8] width 24 height 9
type textarea "x"
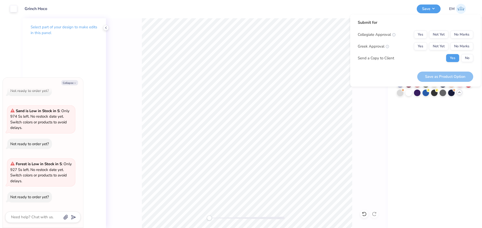
click at [377, 130] on div "Back" at bounding box center [247, 123] width 282 height 210
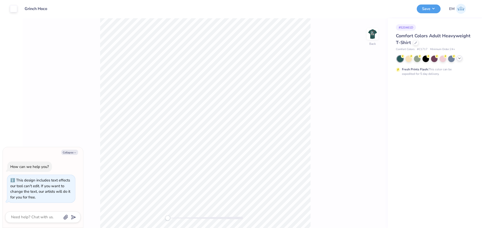
click at [462, 57] on div at bounding box center [459, 59] width 6 height 6
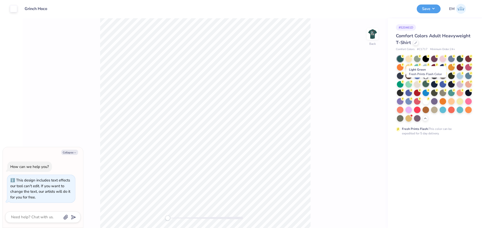
click at [425, 81] on div at bounding box center [425, 84] width 7 height 7
click at [425, 85] on div at bounding box center [425, 84] width 7 height 7
click at [426, 10] on button "Save" at bounding box center [428, 9] width 24 height 9
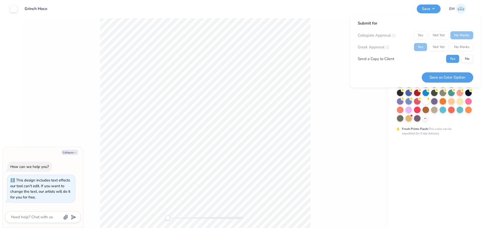
click at [367, 135] on div "Back" at bounding box center [205, 123] width 365 height 210
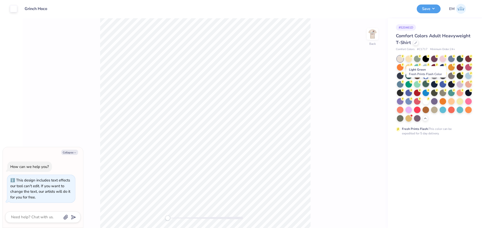
click at [426, 84] on div at bounding box center [425, 84] width 7 height 7
drag, startPoint x: 428, startPoint y: 8, endPoint x: 429, endPoint y: 14, distance: 6.8
click at [428, 8] on button "Save" at bounding box center [428, 8] width 24 height 9
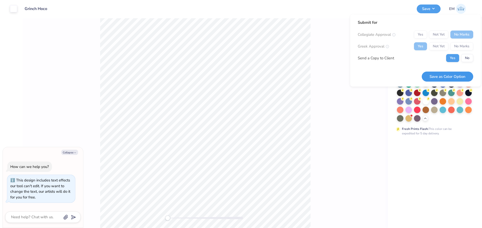
click at [458, 76] on button "Save as Color Option" at bounding box center [446, 77] width 51 height 10
type textarea "x"
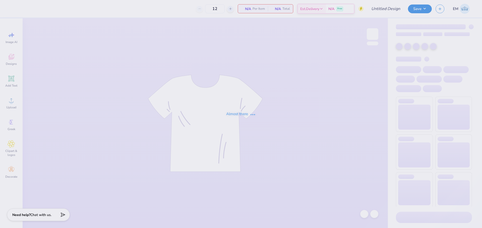
type input "Grinch Hoco"
type input "50"
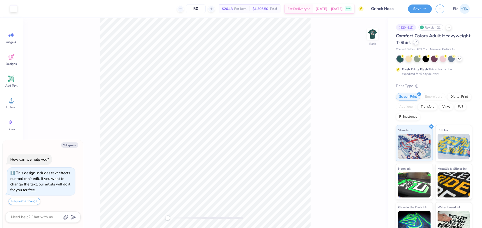
click at [418, 44] on div at bounding box center [416, 43] width 6 height 6
type textarea "x"
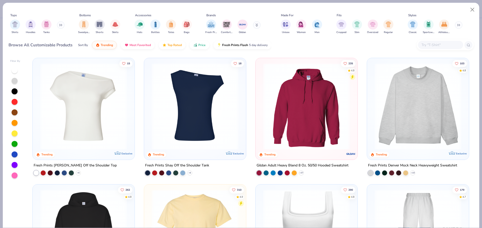
click at [435, 43] on input "text" at bounding box center [440, 45] width 39 height 6
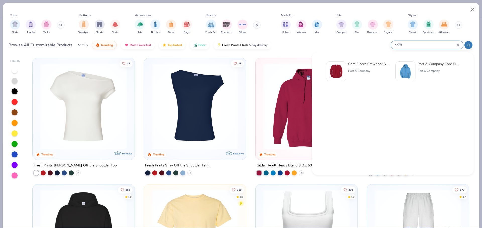
type input "pc78"
click at [387, 62] on div "Core Fleece Crewneck Sweatshirt" at bounding box center [369, 63] width 42 height 5
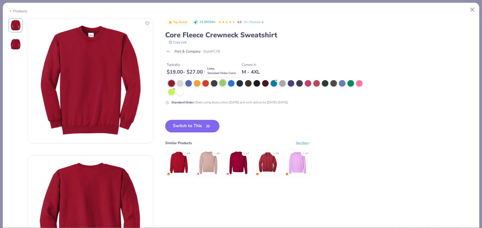
click at [219, 81] on div at bounding box center [222, 83] width 7 height 7
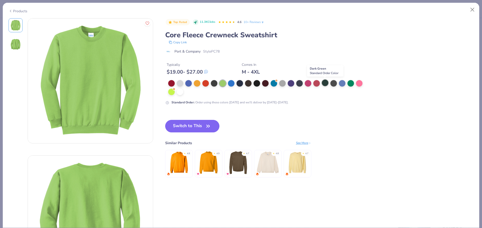
click at [324, 84] on div at bounding box center [325, 83] width 7 height 7
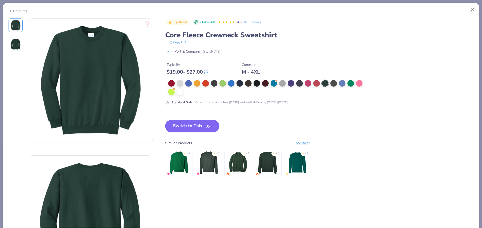
click at [197, 125] on button "Switch to This" at bounding box center [192, 126] width 54 height 13
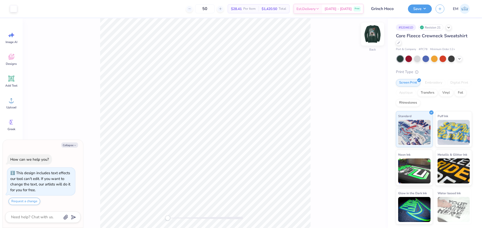
click at [375, 34] on img at bounding box center [372, 34] width 20 height 20
click at [400, 43] on div at bounding box center [399, 43] width 6 height 6
type textarea "x"
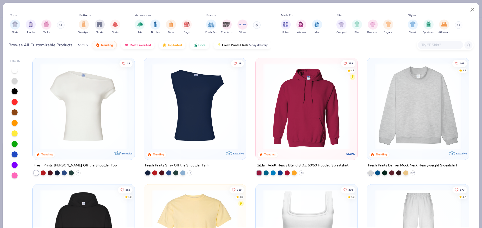
drag, startPoint x: 429, startPoint y: 48, endPoint x: 427, endPoint y: 47, distance: 2.9
click at [430, 48] on div at bounding box center [440, 45] width 45 height 8
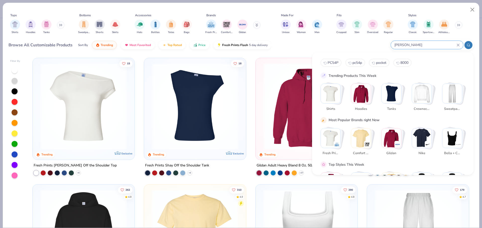
type input "[PERSON_NAME]"
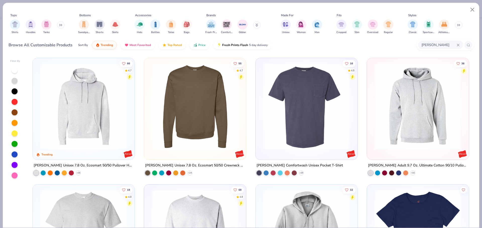
click at [236, 74] on div "55 4.7" at bounding box center [237, 70] width 13 height 20
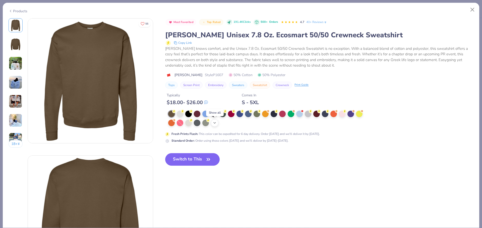
click at [214, 123] on polyline at bounding box center [214, 123] width 2 height 1
click at [221, 114] on div at bounding box center [222, 113] width 7 height 7
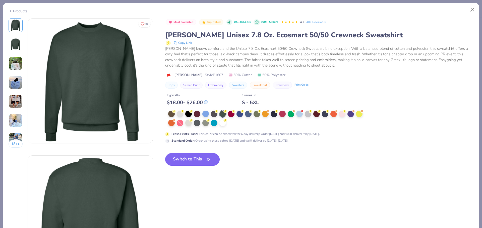
click at [212, 165] on button "Switch to This" at bounding box center [192, 159] width 54 height 13
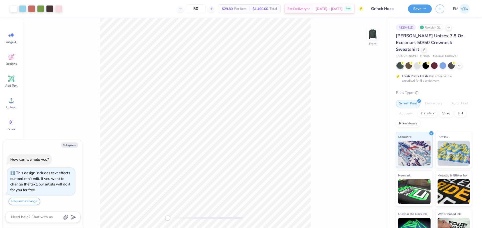
type textarea "x"
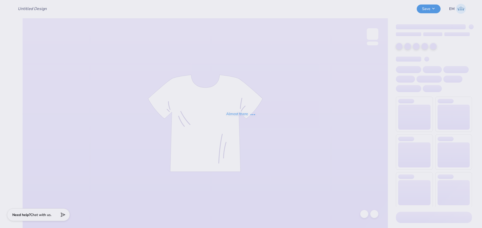
type input "Grinch Hoco"
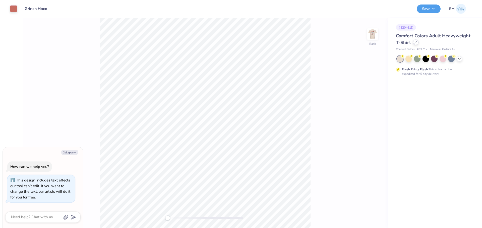
click at [416, 43] on icon at bounding box center [415, 42] width 3 height 3
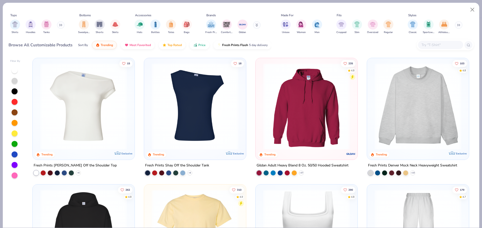
type textarea "x"
click at [441, 46] on input "text" at bounding box center [440, 45] width 39 height 6
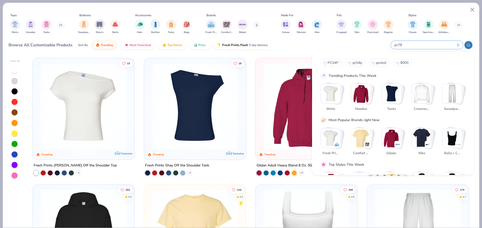
type input "pc78"
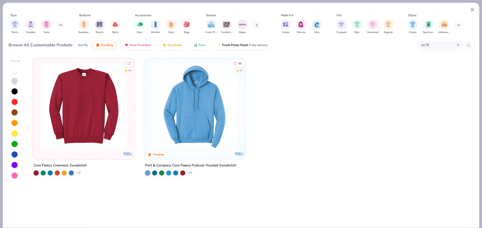
click at [80, 78] on img at bounding box center [84, 106] width 92 height 87
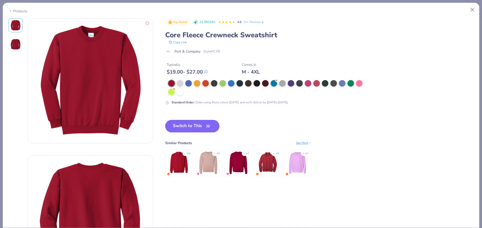
click at [18, 11] on div "Products" at bounding box center [18, 11] width 19 height 5
type textarea "x"
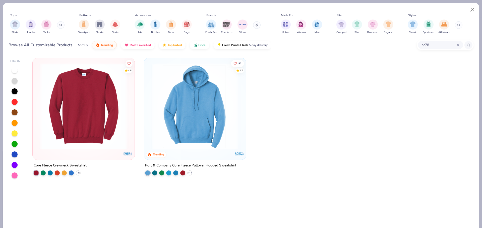
click at [458, 44] on icon at bounding box center [457, 45] width 3 height 3
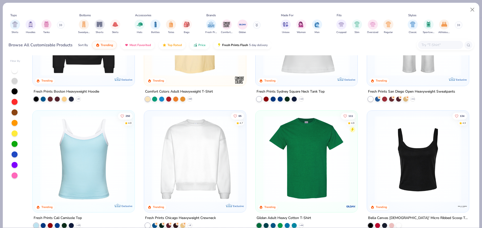
scroll to position [276, 0]
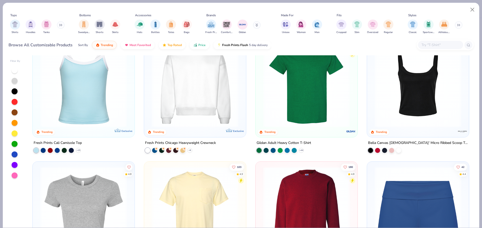
click at [62, 24] on icon at bounding box center [60, 25] width 3 height 3
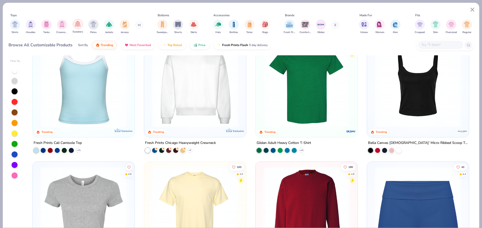
click at [80, 23] on img "filter for Sweaters" at bounding box center [78, 24] width 6 height 6
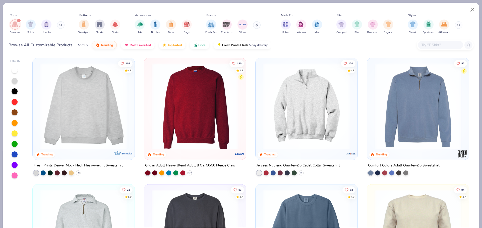
click at [58, 26] on button at bounding box center [61, 25] width 8 height 8
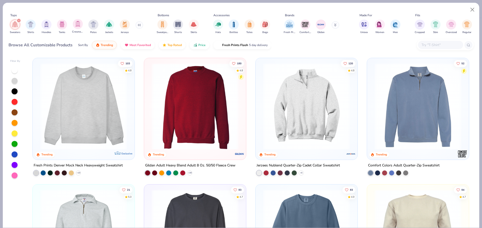
click at [83, 25] on div "Crewnecks" at bounding box center [78, 26] width 12 height 15
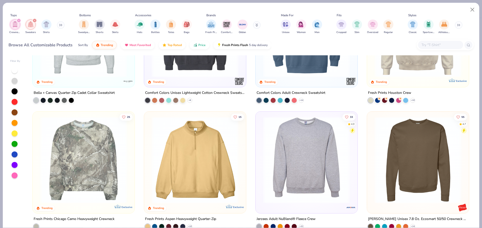
scroll to position [351, 0]
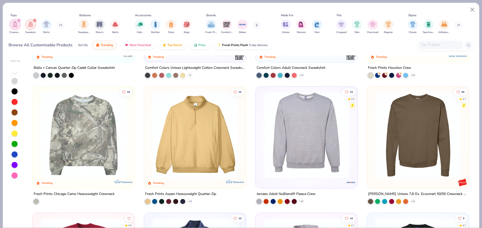
click at [305, 121] on img at bounding box center [306, 135] width 92 height 87
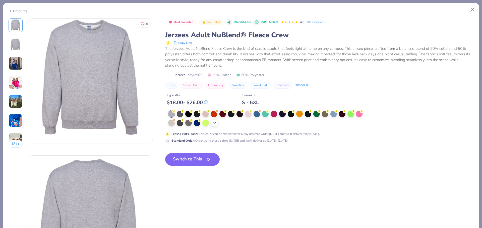
click at [215, 122] on icon at bounding box center [214, 123] width 4 height 4
click at [171, 121] on div at bounding box center [171, 122] width 7 height 7
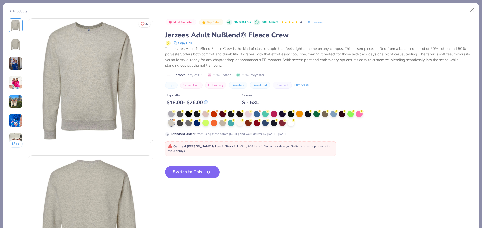
click at [19, 9] on div "Products" at bounding box center [18, 11] width 19 height 5
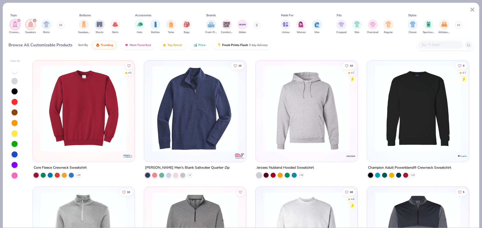
scroll to position [502, 0]
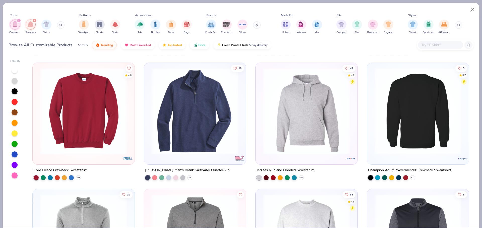
click at [397, 126] on img at bounding box center [417, 111] width 92 height 87
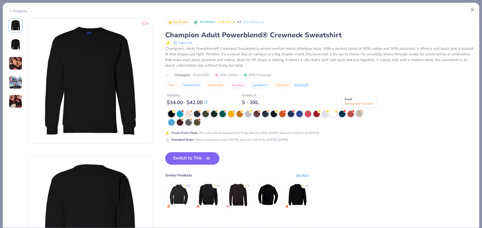
click at [359, 112] on div at bounding box center [359, 113] width 7 height 7
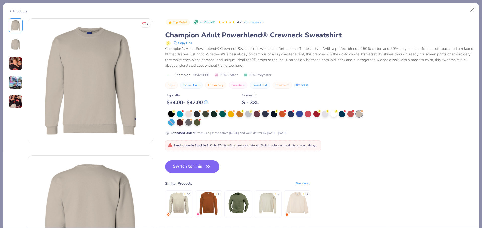
click at [21, 10] on div "Products" at bounding box center [18, 11] width 19 height 5
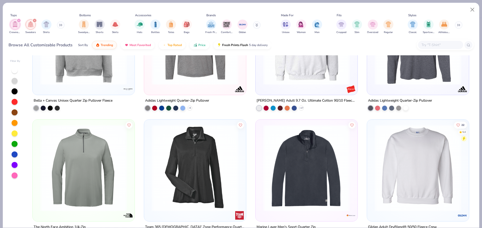
scroll to position [677, 0]
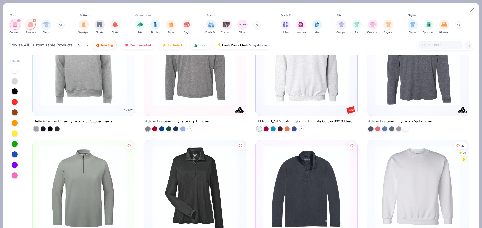
click at [284, 59] on img at bounding box center [306, 62] width 92 height 87
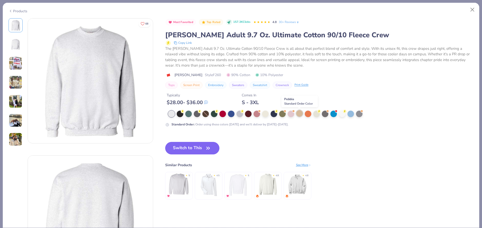
click at [299, 114] on div at bounding box center [299, 113] width 7 height 7
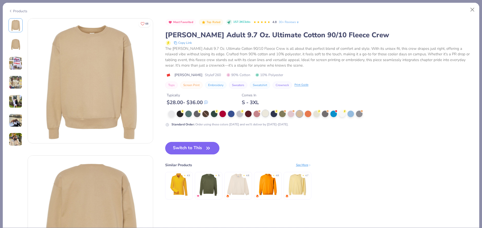
click at [266, 114] on div at bounding box center [265, 113] width 7 height 7
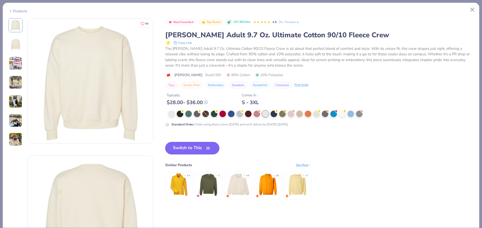
click at [200, 150] on button "Switch to This" at bounding box center [192, 148] width 54 height 13
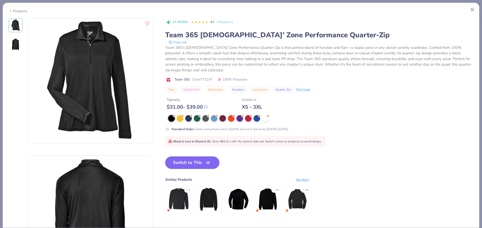
click at [20, 9] on div "Products" at bounding box center [18, 11] width 19 height 5
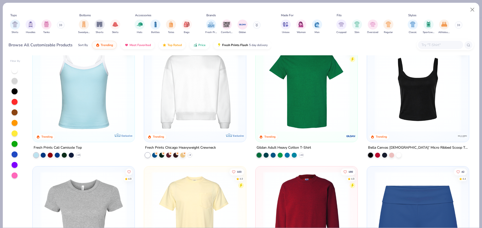
scroll to position [351, 0]
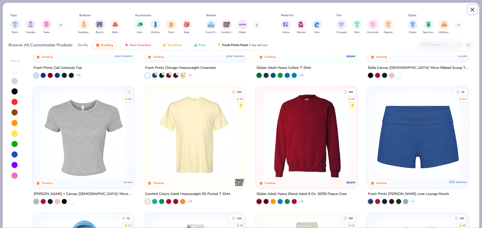
click at [472, 11] on button "Close" at bounding box center [472, 10] width 10 height 10
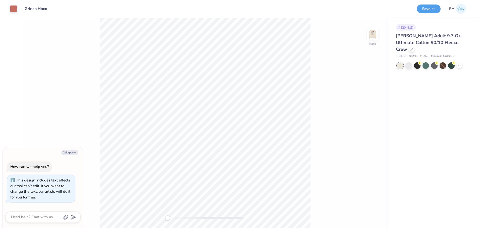
click at [361, 123] on div "Back" at bounding box center [205, 123] width 365 height 210
click at [430, 9] on button "Save" at bounding box center [428, 8] width 24 height 9
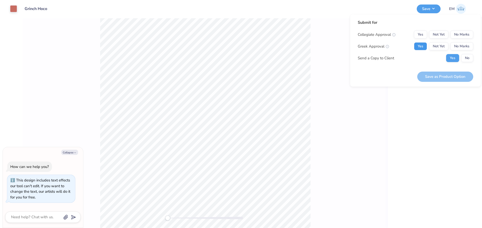
click at [421, 49] on button "Yes" at bounding box center [420, 46] width 13 height 8
click at [465, 35] on button "No Marks" at bounding box center [461, 35] width 23 height 8
click at [465, 80] on button "Save as Product Option" at bounding box center [445, 77] width 56 height 10
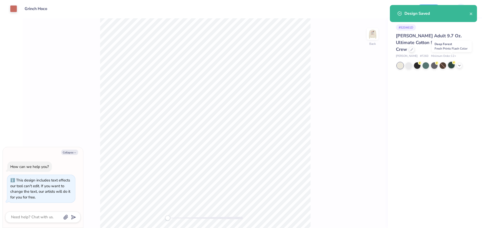
click at [452, 62] on div at bounding box center [451, 65] width 7 height 7
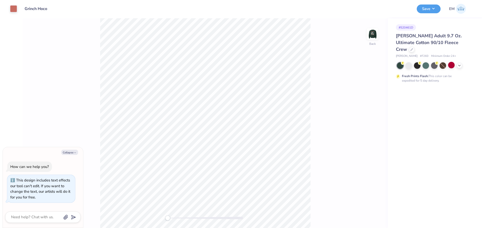
type textarea "x"
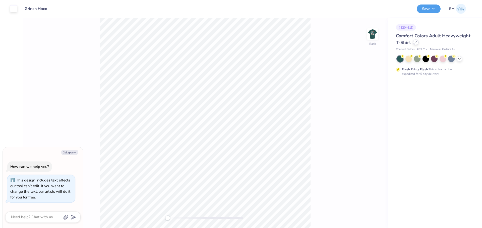
click at [416, 41] on div at bounding box center [416, 43] width 6 height 6
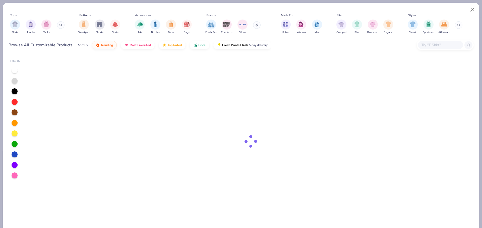
type textarea "x"
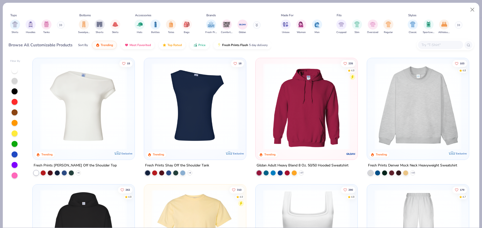
click at [442, 42] on div at bounding box center [440, 45] width 45 height 8
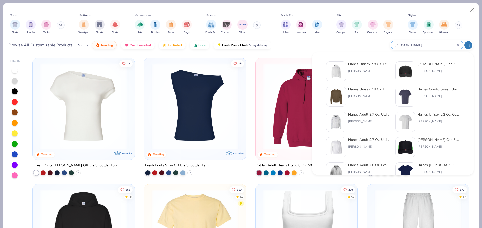
type input "[PERSON_NAME]"
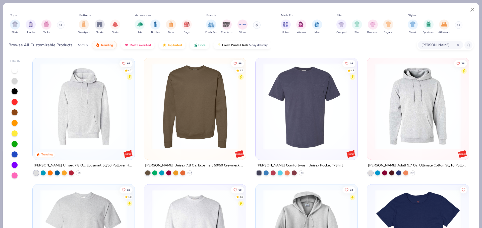
click at [219, 105] on img at bounding box center [195, 106] width 92 height 87
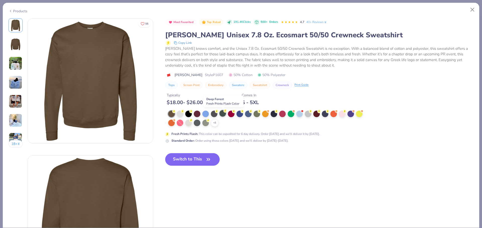
click at [223, 113] on div at bounding box center [222, 113] width 7 height 7
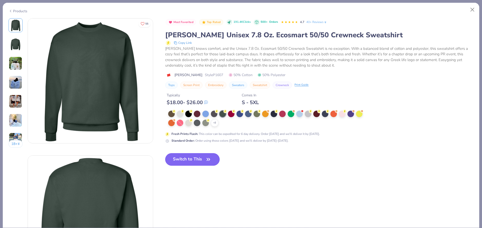
click at [212, 161] on icon "button" at bounding box center [208, 159] width 7 height 7
click at [197, 163] on button "Switch to This" at bounding box center [192, 159] width 54 height 13
click at [205, 158] on icon "button" at bounding box center [208, 159] width 7 height 7
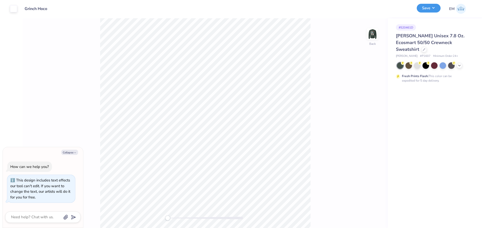
click at [432, 6] on button "Save" at bounding box center [428, 8] width 24 height 9
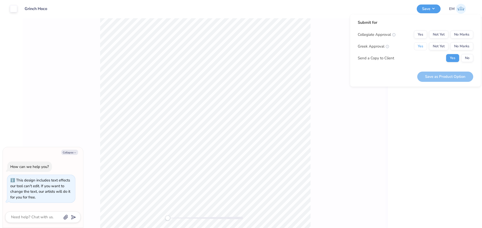
drag, startPoint x: 422, startPoint y: 44, endPoint x: 431, endPoint y: 39, distance: 11.0
click at [422, 44] on button "Yes" at bounding box center [420, 46] width 13 height 8
click at [460, 33] on button "No Marks" at bounding box center [461, 35] width 23 height 8
click at [449, 77] on button "Save as Product Option" at bounding box center [445, 77] width 56 height 10
type textarea "x"
